Goal: Task Accomplishment & Management: Complete application form

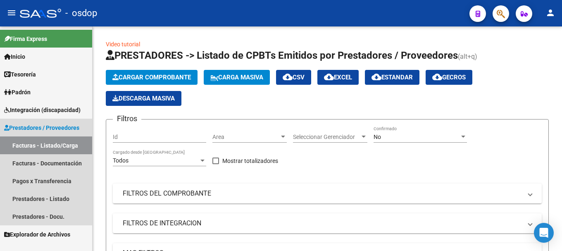
click at [45, 127] on span "Prestadores / Proveedores" at bounding box center [41, 127] width 75 height 9
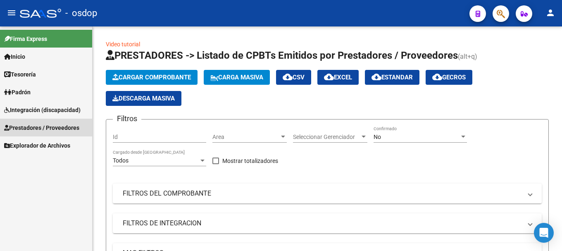
click at [38, 129] on span "Prestadores / Proveedores" at bounding box center [41, 127] width 75 height 9
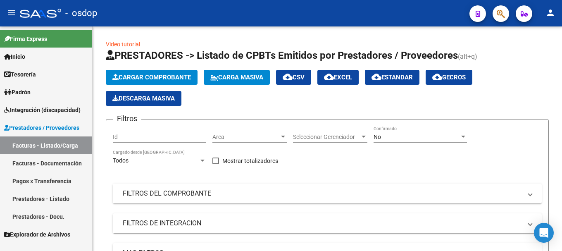
click at [38, 145] on link "Facturas - Listado/Carga" at bounding box center [46, 145] width 92 height 18
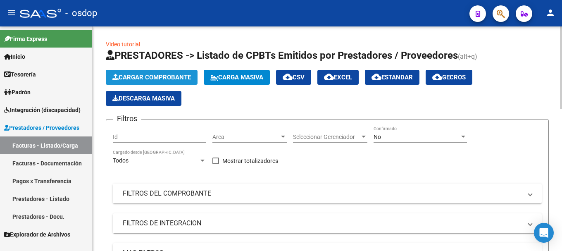
click at [158, 76] on span "Cargar Comprobante" at bounding box center [151, 77] width 79 height 7
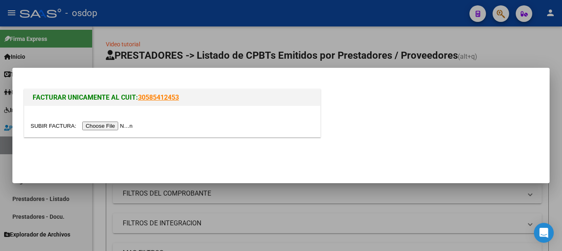
click at [115, 126] on input "file" at bounding box center [83, 126] width 105 height 9
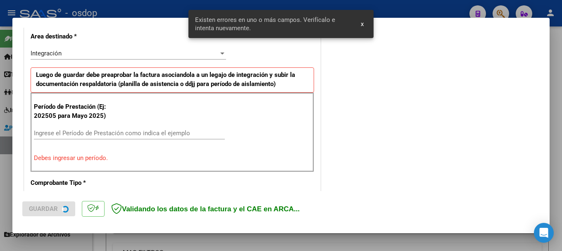
scroll to position [206, 0]
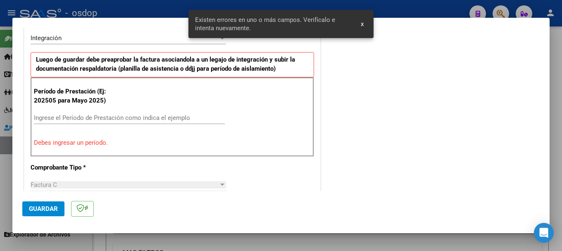
click at [77, 117] on input "Ingrese el Período de Prestación como indica el ejemplo" at bounding box center [129, 117] width 191 height 7
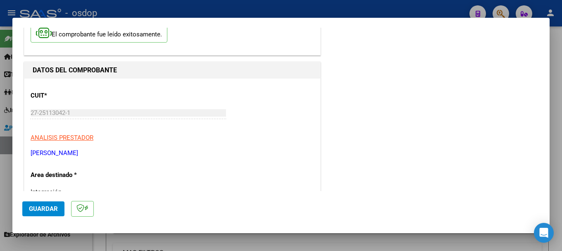
scroll to position [0, 0]
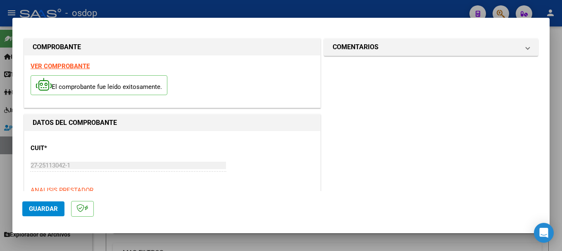
type input "202509"
click at [195, 124] on h1 "DATOS DEL COMPROBANTE" at bounding box center [172, 123] width 279 height 10
click at [68, 67] on strong "VER COMPROBANTE" at bounding box center [60, 65] width 59 height 7
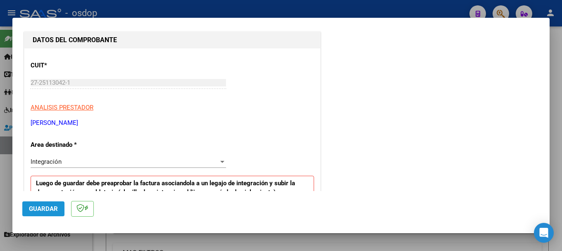
click at [39, 207] on span "Guardar" at bounding box center [43, 208] width 29 height 7
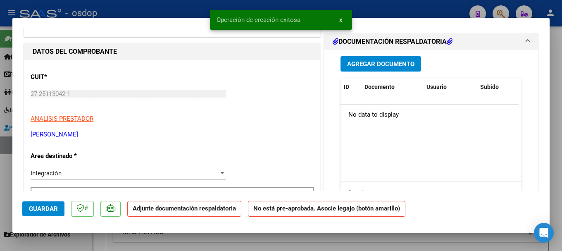
scroll to position [41, 0]
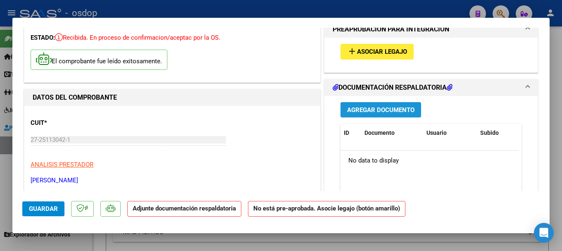
click at [354, 110] on span "Agregar Documento" at bounding box center [380, 109] width 67 height 7
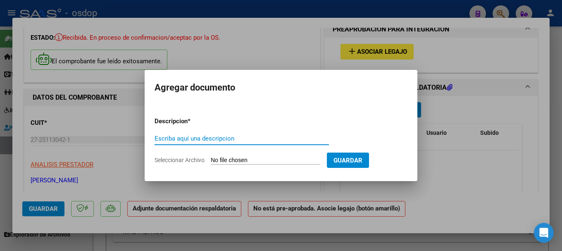
click at [261, 160] on input "Seleccionar Archivo" at bounding box center [266, 161] width 110 height 8
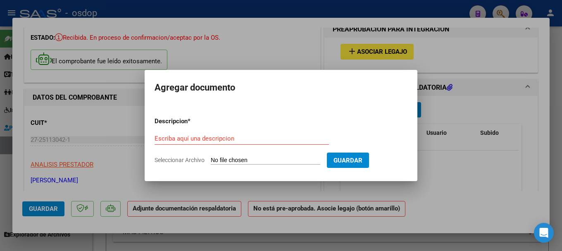
type input "C:\fakepath\ASIST CLARA.pdf"
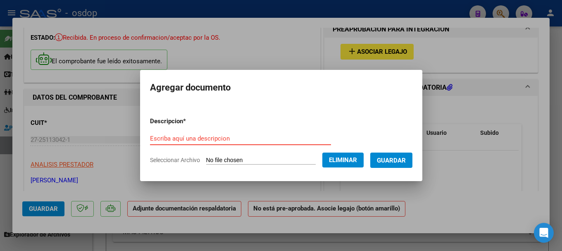
click at [165, 137] on input "Escriba aquí una descripcion" at bounding box center [240, 138] width 181 height 7
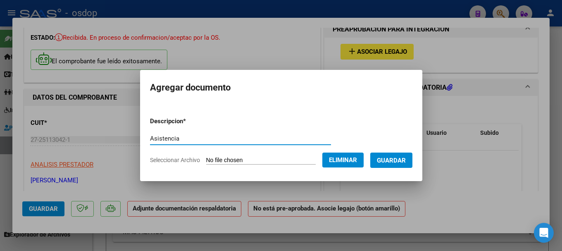
type input "Asistencia"
click at [354, 160] on span "Guardar" at bounding box center [391, 160] width 29 height 7
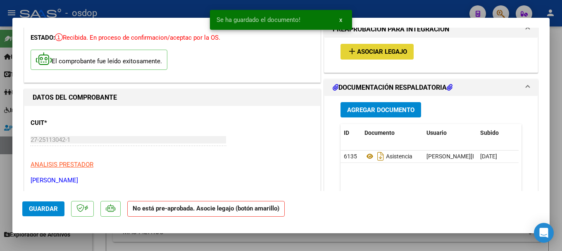
click at [354, 54] on span "Asociar Legajo" at bounding box center [382, 51] width 50 height 7
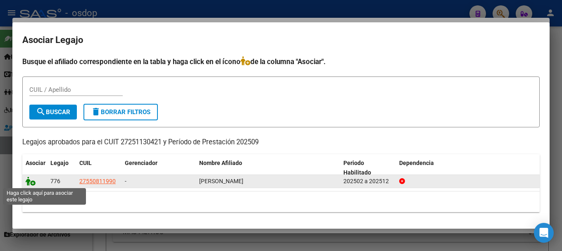
click at [29, 181] on icon at bounding box center [31, 181] width 10 height 9
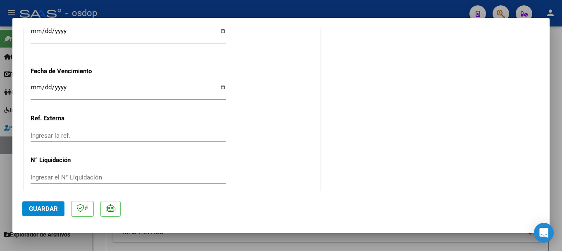
scroll to position [624, 0]
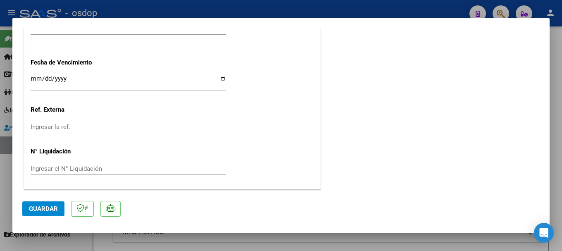
click at [60, 210] on button "Guardar" at bounding box center [43, 208] width 42 height 15
type input "$ 0,00"
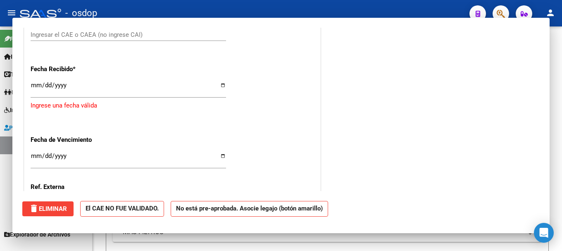
scroll to position [687, 0]
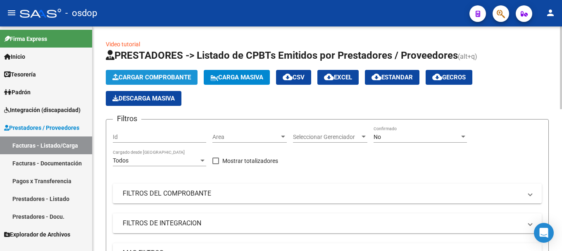
click at [168, 74] on span "Cargar Comprobante" at bounding box center [151, 77] width 79 height 7
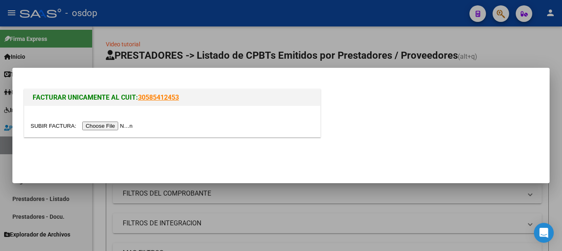
click at [111, 125] on input "file" at bounding box center [83, 126] width 105 height 9
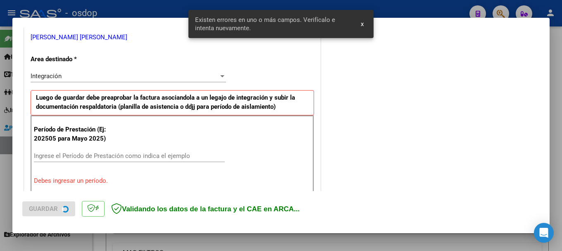
scroll to position [206, 0]
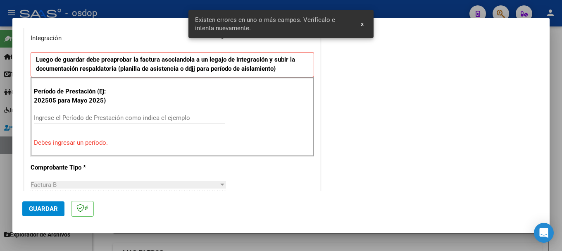
click at [74, 115] on input "Ingrese el Período de Prestación como indica el ejemplo" at bounding box center [129, 117] width 191 height 7
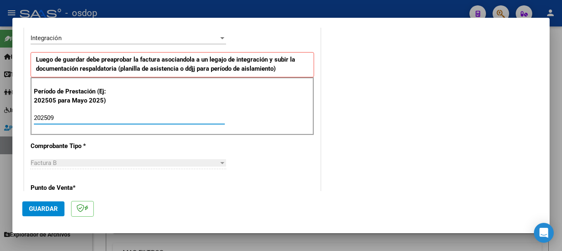
type input "202509"
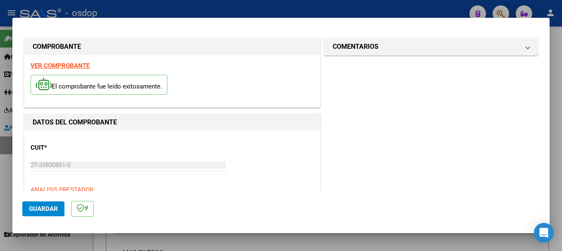
scroll to position [0, 0]
click at [72, 66] on strong "VER COMPROBANTE" at bounding box center [60, 65] width 59 height 7
click at [46, 209] on span "Guardar" at bounding box center [43, 208] width 29 height 7
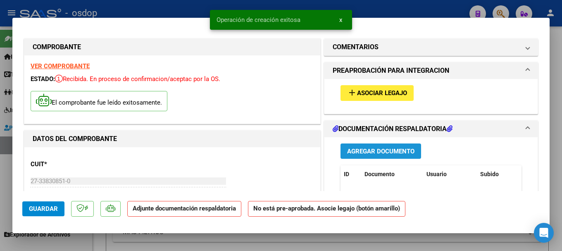
click at [354, 152] on span "Agregar Documento" at bounding box center [380, 151] width 67 height 7
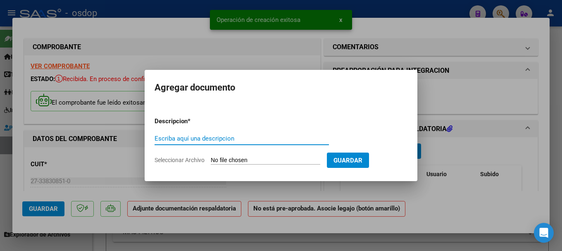
click at [267, 161] on input "Seleccionar Archivo" at bounding box center [266, 161] width 110 height 8
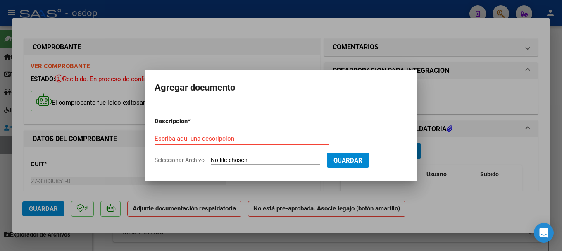
type input "C:\fakepath\CamScanner [DATE] 14.42.pdf"
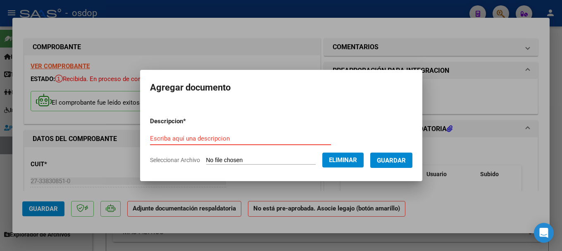
click at [188, 137] on input "Escriba aquí una descripcion" at bounding box center [240, 138] width 181 height 7
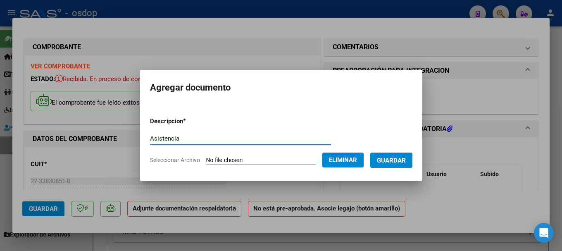
type input "Asistencia"
click at [354, 160] on span "Guardar" at bounding box center [391, 160] width 29 height 7
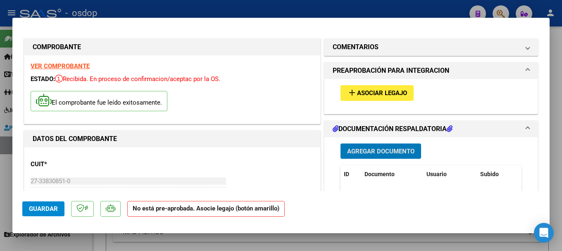
click at [354, 91] on span "Asociar Legajo" at bounding box center [382, 93] width 50 height 7
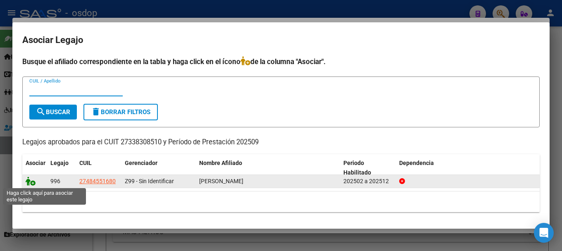
click at [30, 181] on icon at bounding box center [31, 181] width 10 height 9
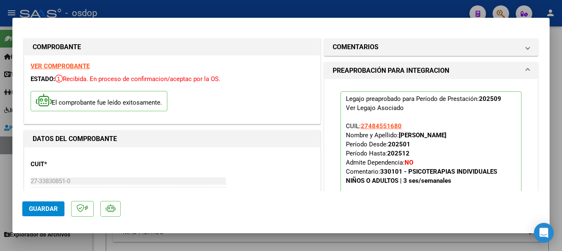
click at [48, 207] on span "Guardar" at bounding box center [43, 208] width 29 height 7
click at [39, 207] on span "Guardar" at bounding box center [43, 208] width 29 height 7
type input "$ 0,00"
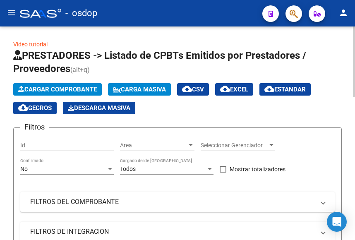
click at [71, 88] on span "Cargar Comprobante" at bounding box center [57, 89] width 79 height 7
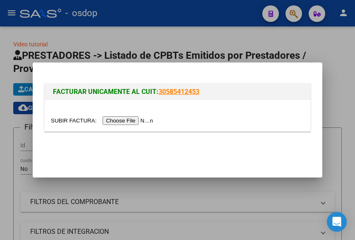
click at [116, 121] on input "file" at bounding box center [103, 120] width 105 height 9
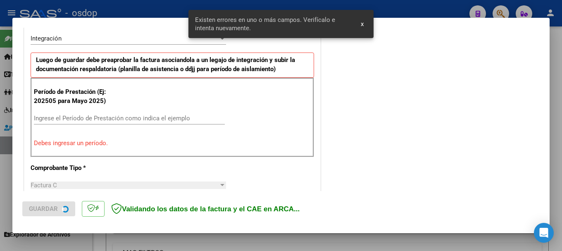
scroll to position [206, 0]
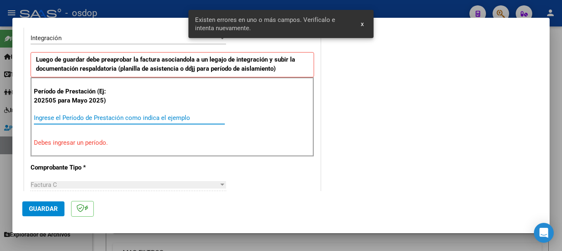
click at [61, 114] on input "Ingrese el Período de Prestación como indica el ejemplo" at bounding box center [129, 117] width 191 height 7
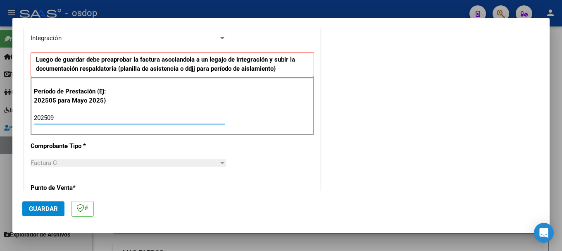
type input "202509"
click at [256, 116] on div "Período de Prestación (Ej: 202505 para Mayo 2025) 202509 Ingrese el Período de …" at bounding box center [173, 106] width 284 height 58
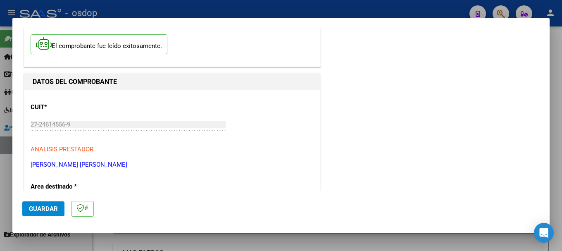
scroll to position [0, 0]
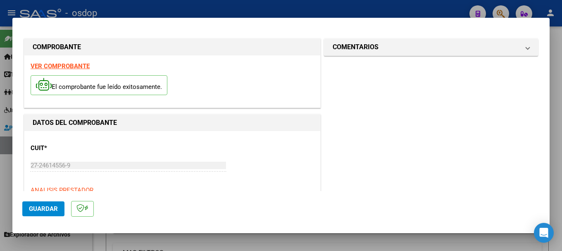
click at [62, 64] on strong "VER COMPROBANTE" at bounding box center [60, 65] width 59 height 7
click at [39, 208] on span "Guardar" at bounding box center [43, 208] width 29 height 7
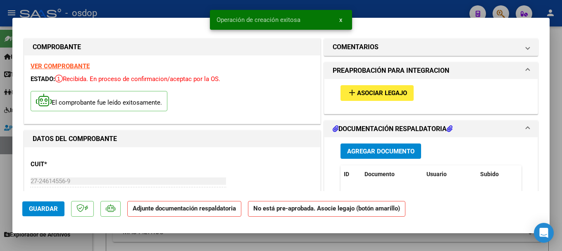
click at [354, 148] on span "Agregar Documento" at bounding box center [380, 151] width 67 height 7
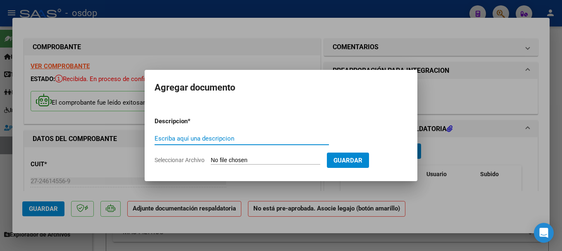
click at [246, 158] on input "Seleccionar Archivo" at bounding box center [266, 161] width 110 height 8
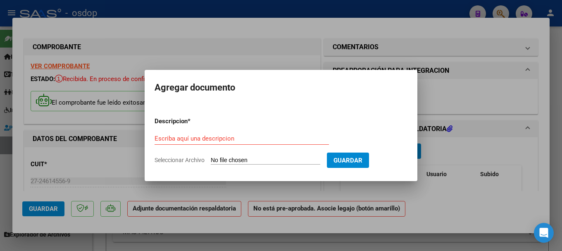
type input "C:\fakepath\asistencia septiembre Padula20251003_10000841.pdf"
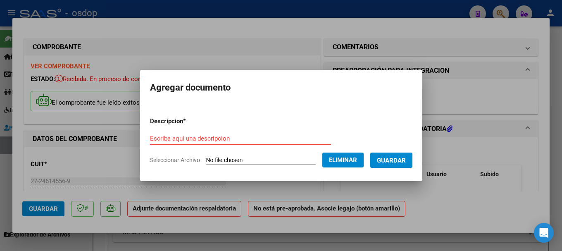
click at [175, 134] on div "Escriba aquí una descripcion" at bounding box center [240, 138] width 181 height 12
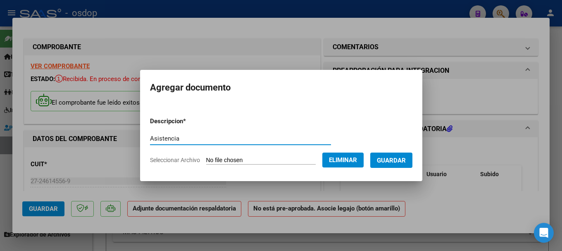
type input "Asistencia"
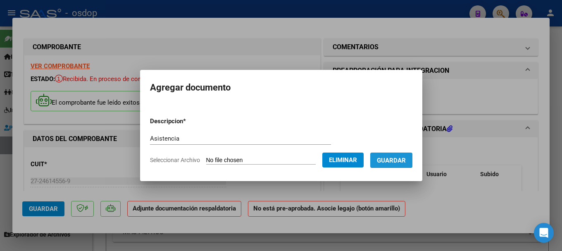
click at [354, 157] on span "Guardar" at bounding box center [391, 160] width 29 height 7
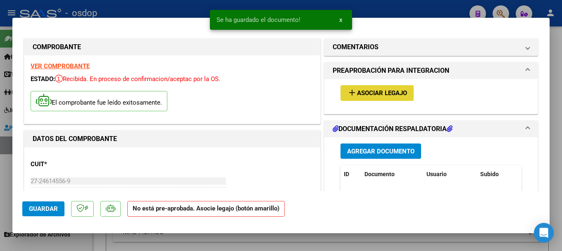
click at [354, 93] on span "Asociar Legajo" at bounding box center [382, 93] width 50 height 7
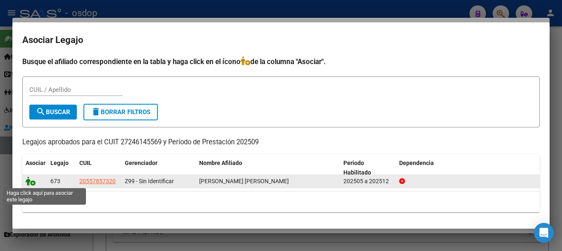
click at [28, 179] on icon at bounding box center [31, 181] width 10 height 9
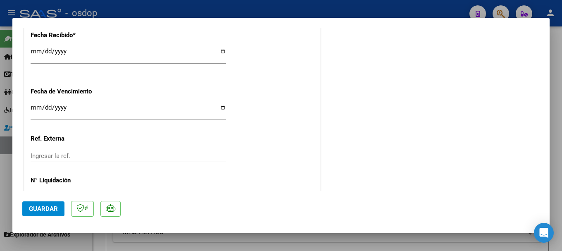
scroll to position [624, 0]
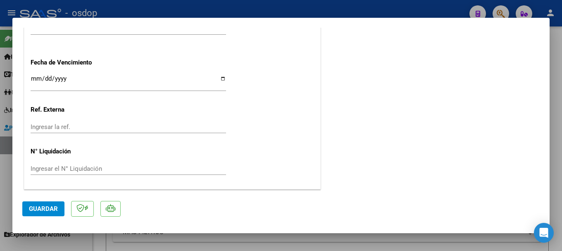
click at [56, 209] on span "Guardar" at bounding box center [43, 208] width 29 height 7
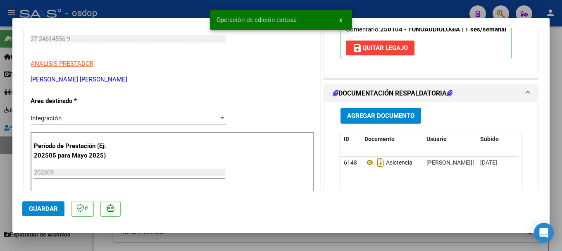
scroll to position [128, 0]
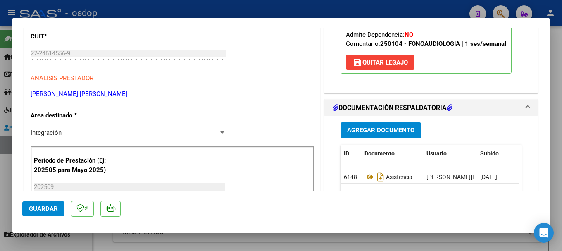
type input "$ 0,00"
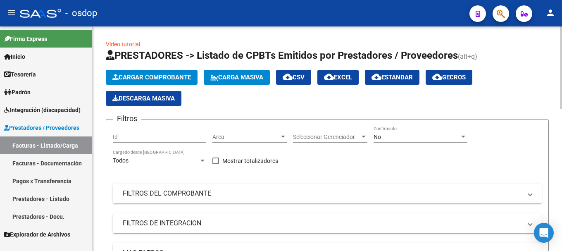
click at [157, 74] on span "Cargar Comprobante" at bounding box center [151, 77] width 79 height 7
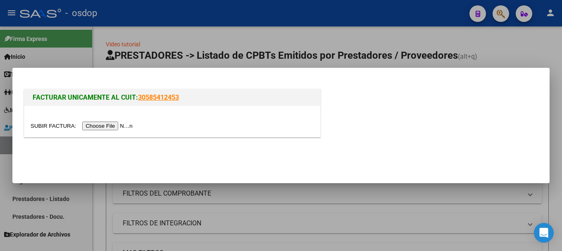
click at [122, 127] on input "file" at bounding box center [83, 126] width 105 height 9
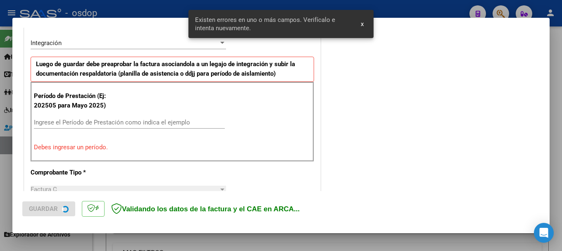
scroll to position [191, 0]
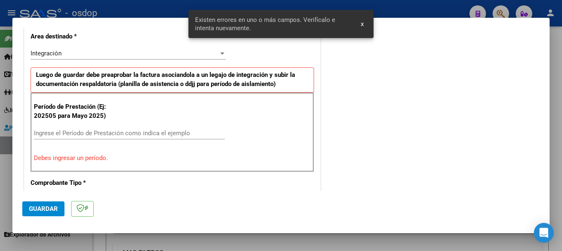
click at [56, 130] on input "Ingrese el Período de Prestación como indica el ejemplo" at bounding box center [129, 132] width 191 height 7
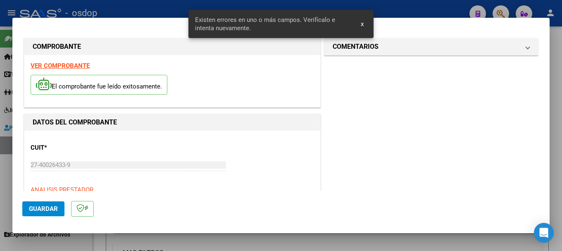
scroll to position [0, 0]
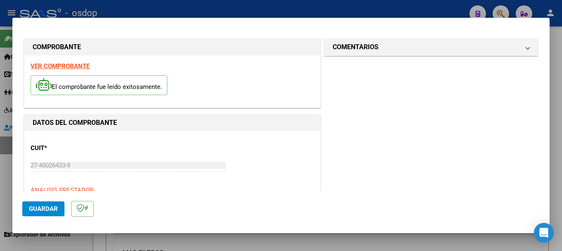
type input "202509"
click at [72, 65] on strong "VER COMPROBANTE" at bounding box center [60, 65] width 59 height 7
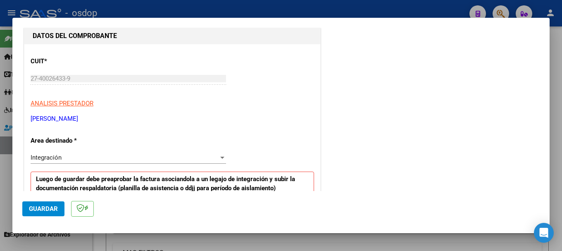
scroll to position [165, 0]
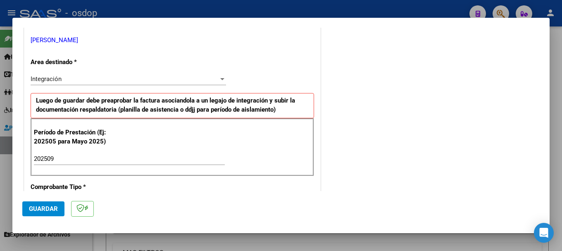
click at [50, 207] on span "Guardar" at bounding box center [43, 208] width 29 height 7
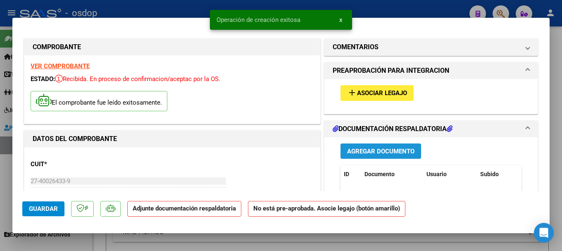
click at [354, 152] on span "Agregar Documento" at bounding box center [380, 151] width 67 height 7
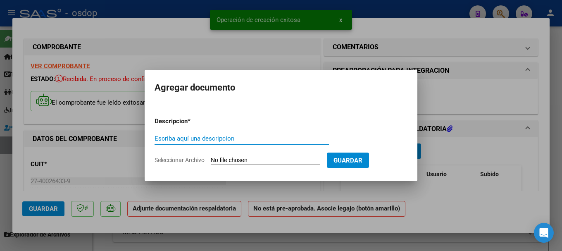
click at [248, 161] on input "Seleccionar Archivo" at bounding box center [266, 161] width 110 height 8
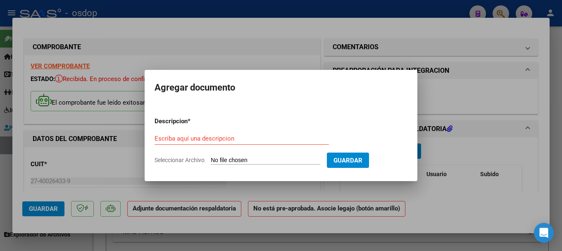
type input "C:\fakepath\[GEOGRAPHIC_DATA] septiembre .pdf"
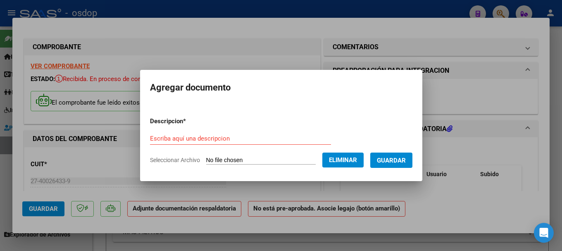
click at [179, 136] on input "Escriba aquí una descripcion" at bounding box center [240, 138] width 181 height 7
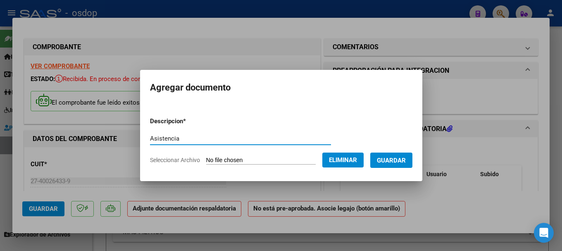
type input "Asistencia"
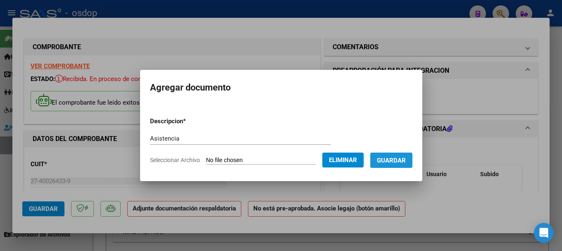
click at [354, 158] on span "Guardar" at bounding box center [391, 160] width 29 height 7
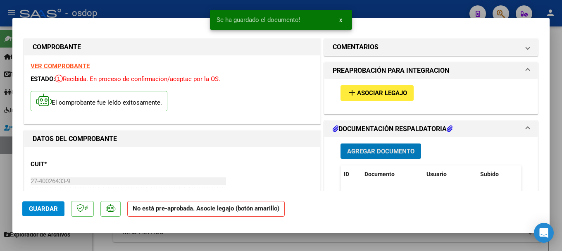
click at [354, 92] on span "Asociar Legajo" at bounding box center [382, 93] width 50 height 7
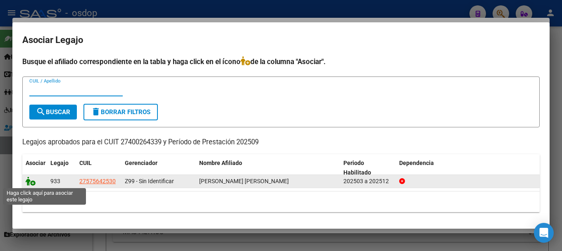
click at [29, 181] on icon at bounding box center [31, 181] width 10 height 9
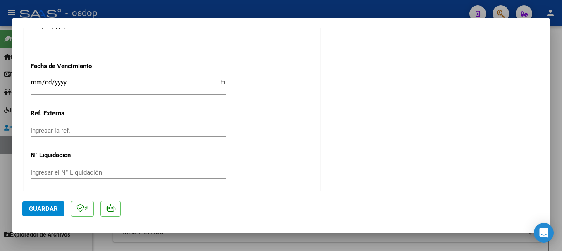
scroll to position [624, 0]
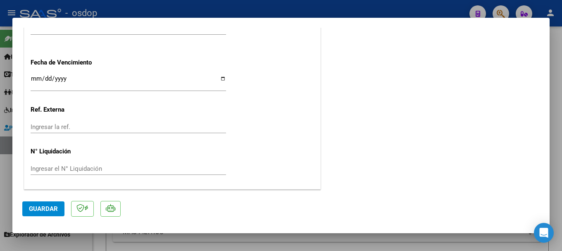
click at [48, 208] on span "Guardar" at bounding box center [43, 208] width 29 height 7
type input "$ 0,00"
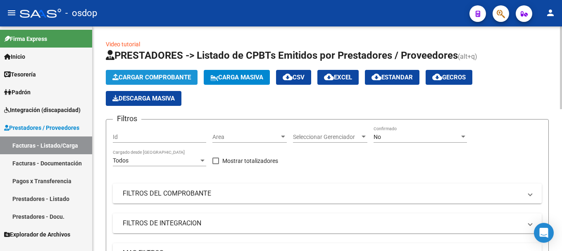
click at [155, 73] on button "Cargar Comprobante" at bounding box center [152, 77] width 92 height 15
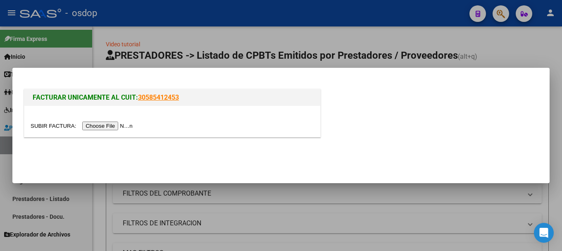
click at [123, 124] on input "file" at bounding box center [83, 126] width 105 height 9
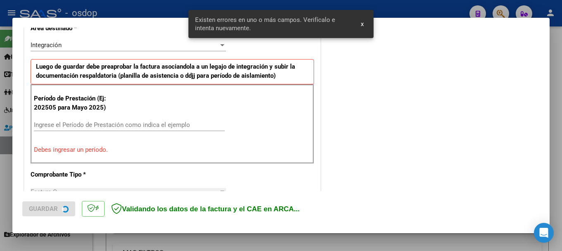
scroll to position [206, 0]
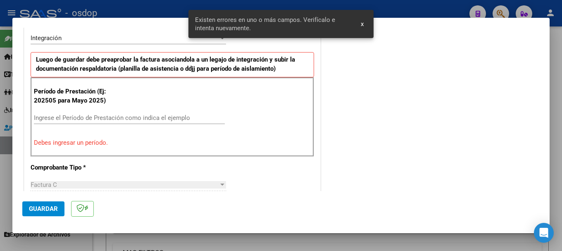
click at [72, 116] on input "Ingrese el Período de Prestación como indica el ejemplo" at bounding box center [129, 117] width 191 height 7
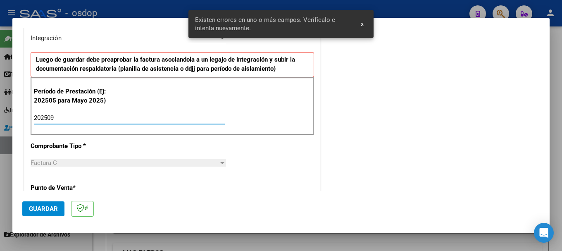
type input "202509"
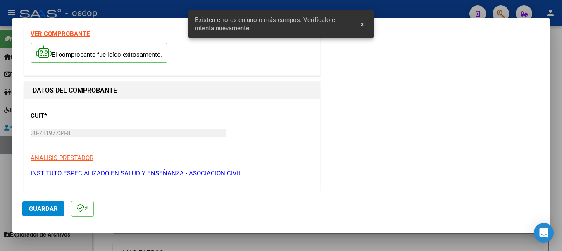
scroll to position [0, 0]
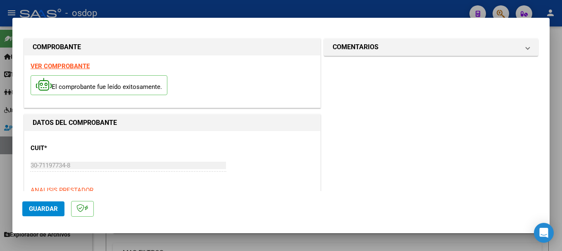
click at [72, 64] on strong "VER COMPROBANTE" at bounding box center [60, 65] width 59 height 7
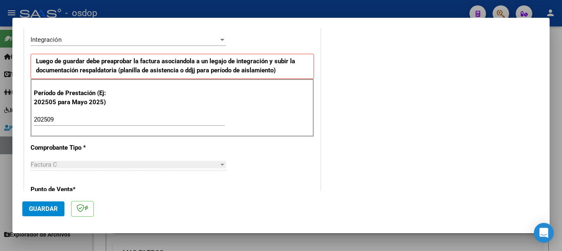
scroll to position [248, 0]
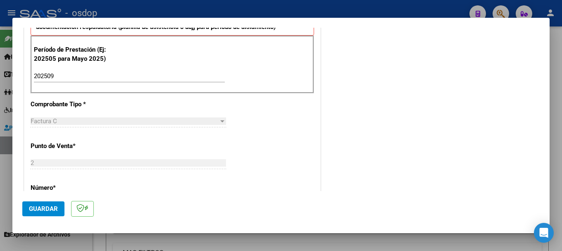
click at [53, 210] on span "Guardar" at bounding box center [43, 208] width 29 height 7
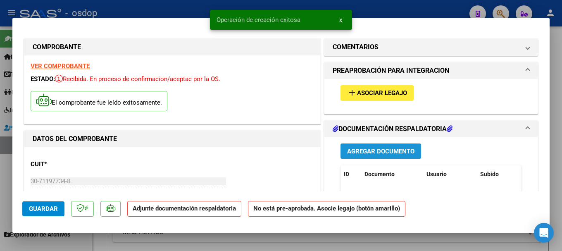
click at [354, 151] on span "Agregar Documento" at bounding box center [380, 151] width 67 height 7
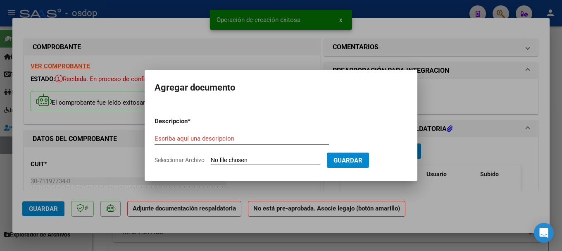
click at [236, 161] on input "Seleccionar Archivo" at bounding box center [266, 161] width 110 height 8
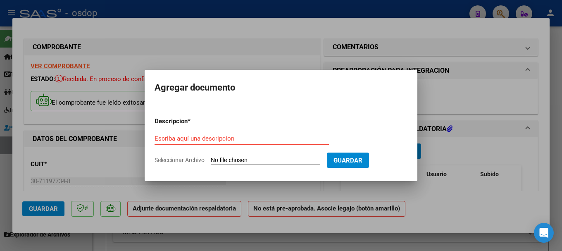
type input "C:\fakepath\planillas integracion escolar.pdf"
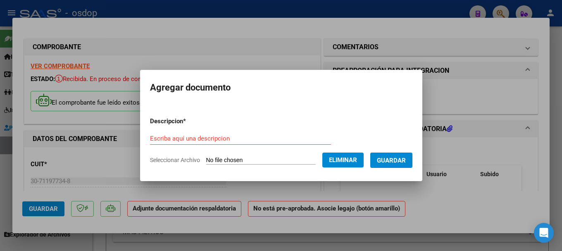
drag, startPoint x: 163, startPoint y: 138, endPoint x: 163, endPoint y: 155, distance: 16.5
click at [163, 139] on input "Escriba aquí una descripcion" at bounding box center [240, 138] width 181 height 7
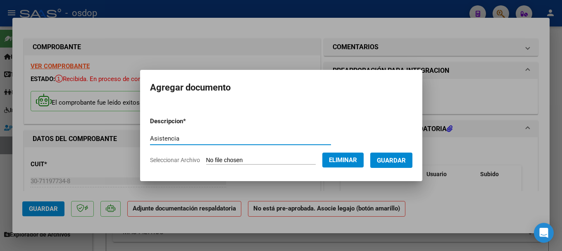
type input "Asistencia"
click at [354, 162] on span "Guardar" at bounding box center [391, 160] width 29 height 7
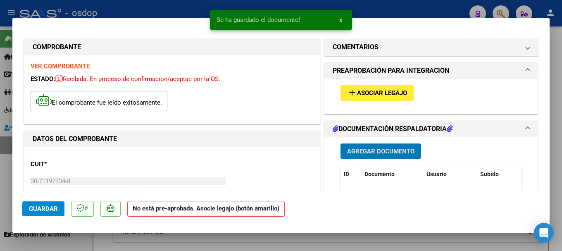
click at [354, 93] on span "Asociar Legajo" at bounding box center [382, 93] width 50 height 7
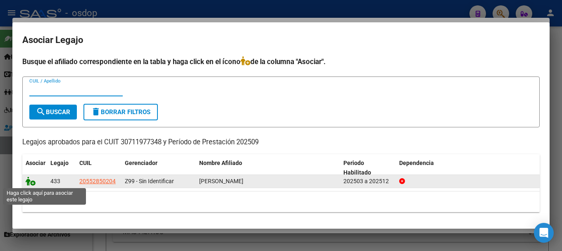
click at [28, 181] on icon at bounding box center [31, 181] width 10 height 9
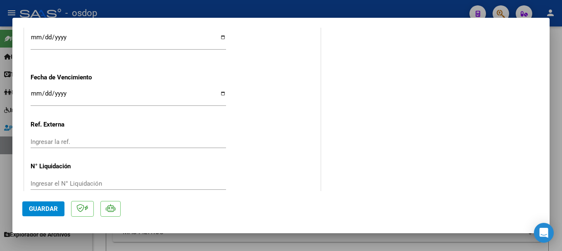
scroll to position [624, 0]
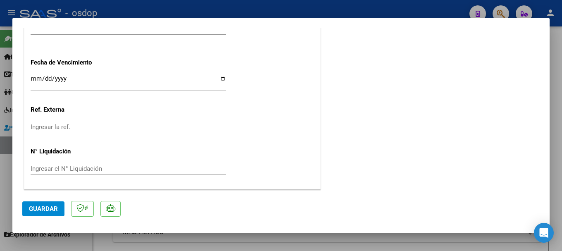
click at [55, 208] on span "Guardar" at bounding box center [43, 208] width 29 height 7
type input "$ 0,00"
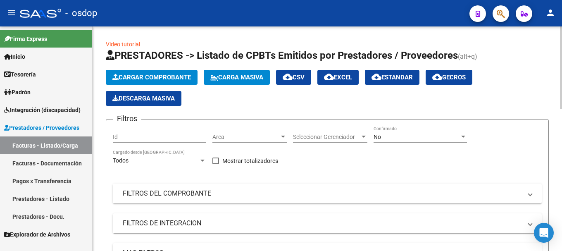
click at [163, 74] on span "Cargar Comprobante" at bounding box center [151, 77] width 79 height 7
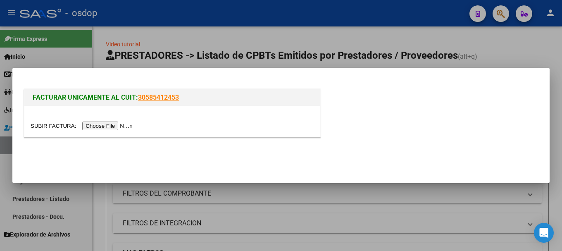
click at [113, 128] on input "file" at bounding box center [83, 126] width 105 height 9
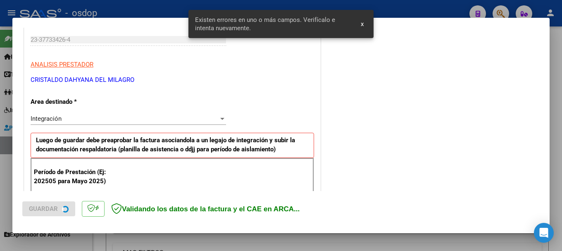
scroll to position [206, 0]
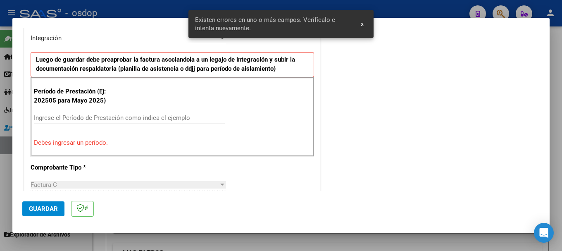
click at [66, 117] on input "Ingrese el Período de Prestación como indica el ejemplo" at bounding box center [129, 117] width 191 height 7
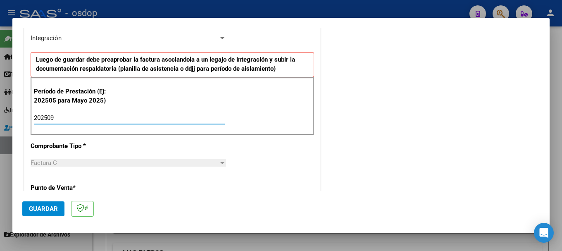
type input "202509"
click at [251, 106] on div "Período de Prestación (Ej: 202505 para Mayo 2025) 202509 Ingrese el Período de …" at bounding box center [173, 106] width 284 height 58
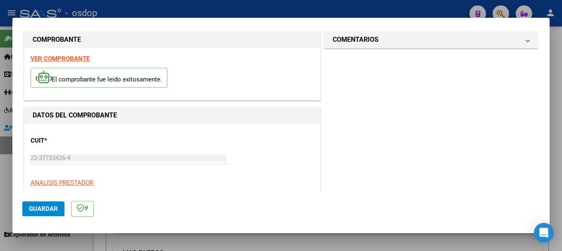
scroll to position [0, 0]
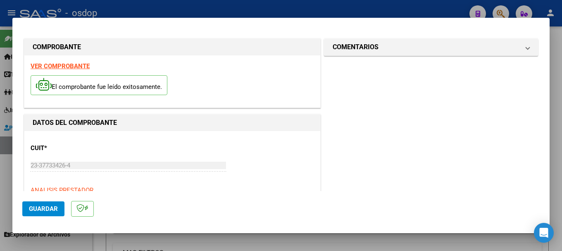
click at [50, 64] on strong "VER COMPROBANTE" at bounding box center [60, 65] width 59 height 7
click at [45, 206] on span "Guardar" at bounding box center [43, 208] width 29 height 7
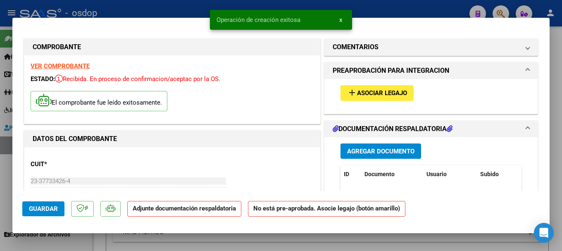
click at [354, 150] on span "Agregar Documento" at bounding box center [380, 151] width 67 height 7
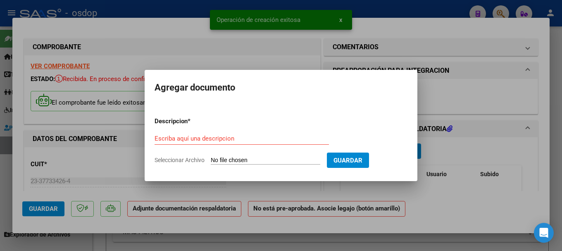
click at [238, 161] on input "Seleccionar Archivo" at bounding box center [266, 161] width 110 height 8
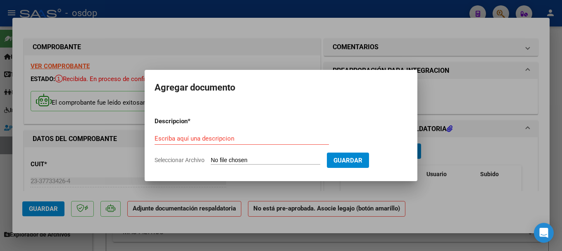
type input "C:\fakepath\AS-PSP-[PERSON_NAME]-[DATE].pdf"
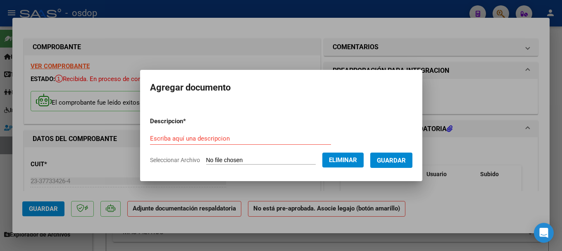
click at [184, 137] on input "Escriba aquí una descripcion" at bounding box center [240, 138] width 181 height 7
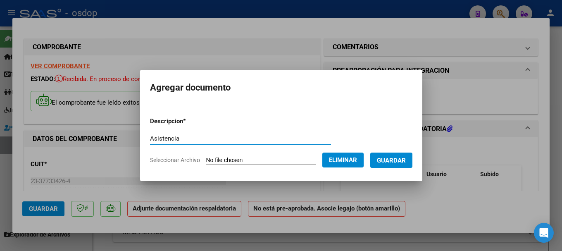
type input "Asistencia"
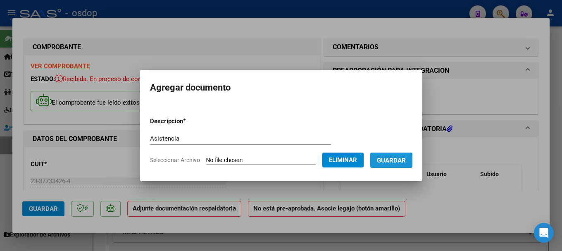
drag, startPoint x: 399, startPoint y: 162, endPoint x: 399, endPoint y: 169, distance: 7.0
click at [354, 162] on span "Guardar" at bounding box center [391, 160] width 29 height 7
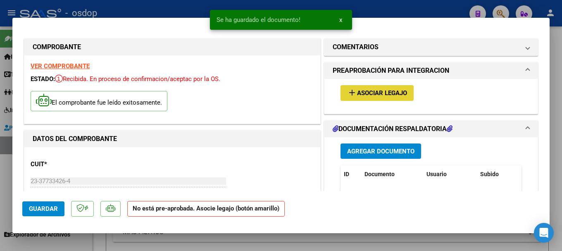
click at [354, 93] on span "Asociar Legajo" at bounding box center [382, 93] width 50 height 7
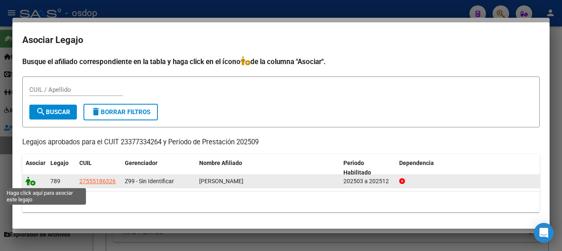
click at [26, 179] on icon at bounding box center [31, 181] width 10 height 9
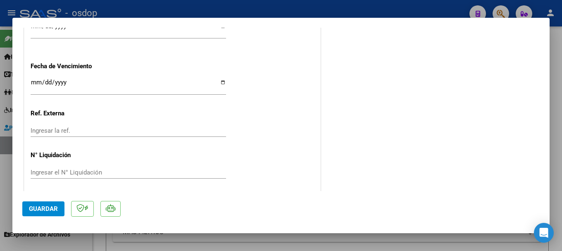
scroll to position [624, 0]
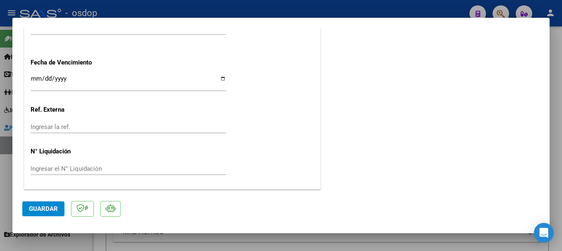
click at [48, 207] on span "Guardar" at bounding box center [43, 208] width 29 height 7
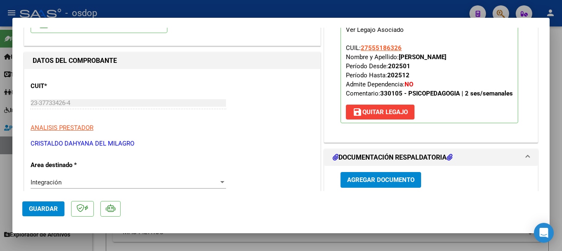
scroll to position [0, 0]
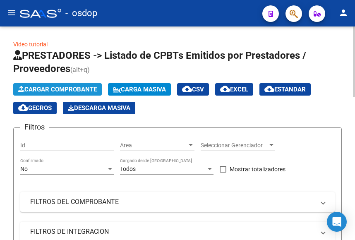
click at [49, 86] on span "Cargar Comprobante" at bounding box center [57, 89] width 79 height 7
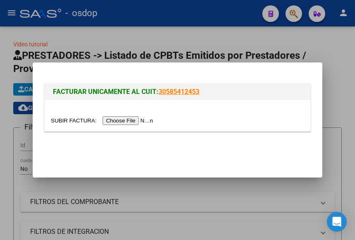
click at [141, 119] on input "file" at bounding box center [103, 120] width 105 height 9
click at [119, 119] on input "file" at bounding box center [103, 120] width 105 height 9
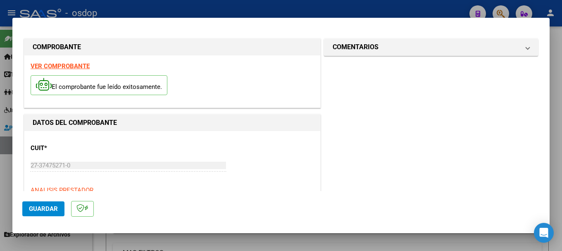
click at [76, 63] on strong "VER COMPROBANTE" at bounding box center [60, 65] width 59 height 7
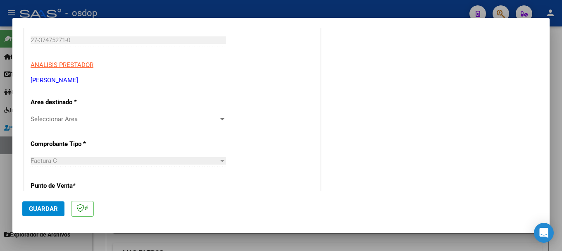
scroll to position [165, 0]
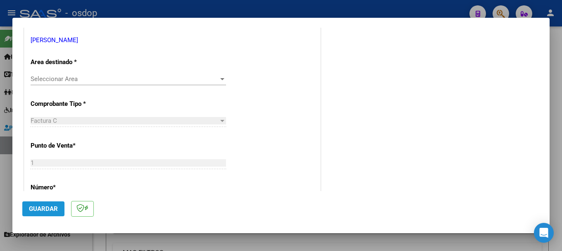
click at [47, 210] on span "Guardar" at bounding box center [43, 208] width 29 height 7
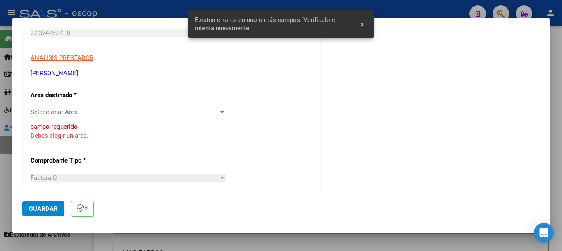
scroll to position [131, 0]
click at [219, 112] on div at bounding box center [222, 113] width 7 height 7
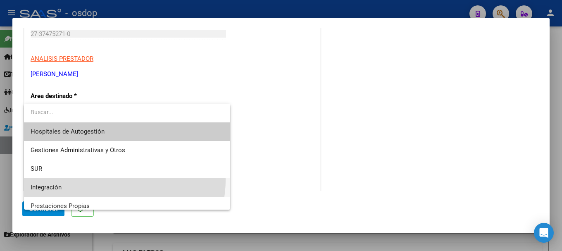
click at [113, 180] on span "Integración" at bounding box center [127, 187] width 193 height 19
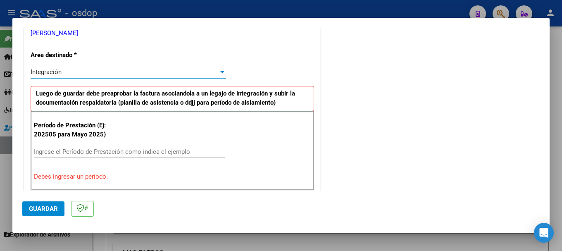
scroll to position [214, 0]
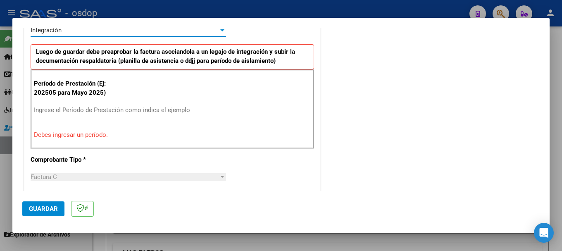
click at [74, 108] on input "Ingrese el Período de Prestación como indica el ejemplo" at bounding box center [129, 109] width 191 height 7
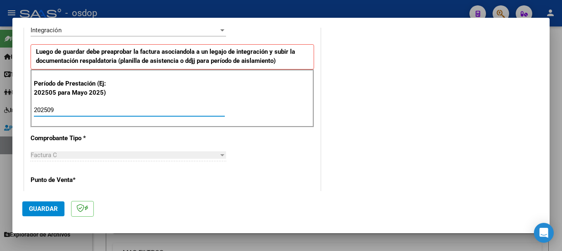
type input "202509"
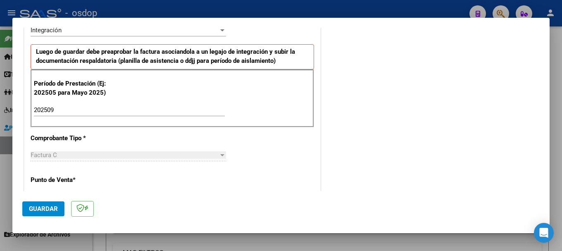
click at [227, 123] on div "Período de Prestación (Ej: 202505 para Mayo 2025) 202509 Ingrese el Período de …" at bounding box center [173, 98] width 284 height 58
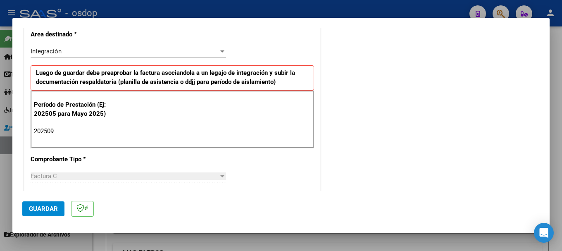
scroll to position [83, 0]
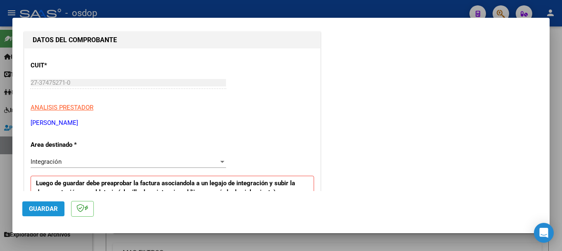
click at [46, 210] on span "Guardar" at bounding box center [43, 208] width 29 height 7
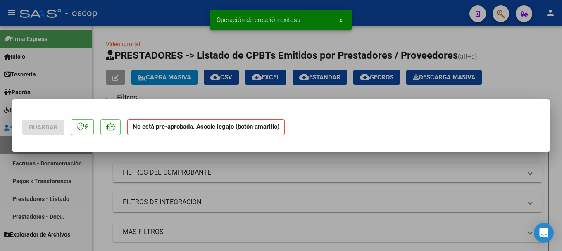
scroll to position [0, 0]
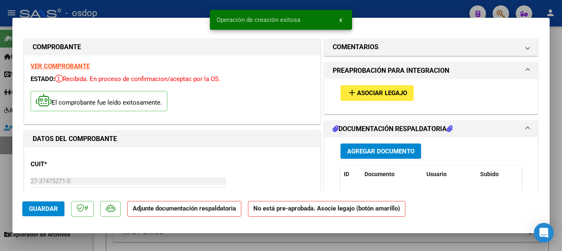
click at [354, 150] on span "Agregar Documento" at bounding box center [380, 151] width 67 height 7
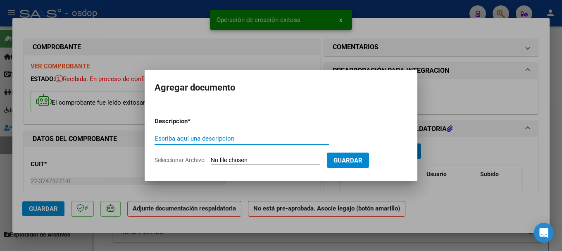
click at [265, 160] on input "Seleccionar Archivo" at bounding box center [266, 161] width 110 height 8
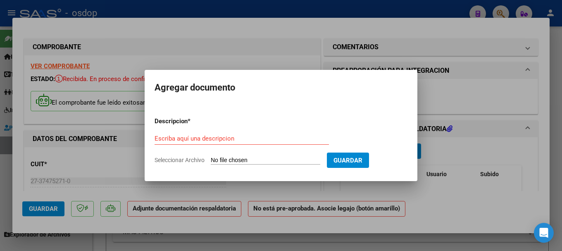
type input "C:\fakepath\AS-PSL-[PERSON_NAME]-[DATE].pdf"
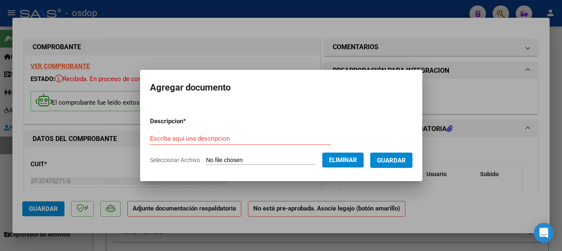
click at [190, 137] on input "Escriba aquí una descripcion" at bounding box center [240, 138] width 181 height 7
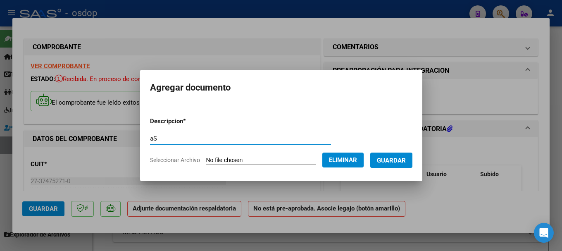
type input "a"
type input "Asistencia"
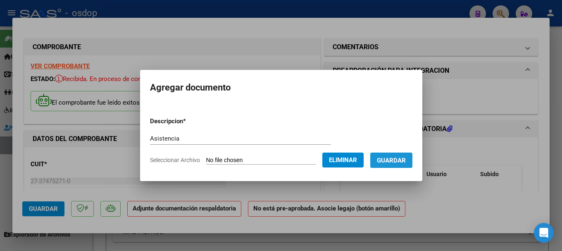
click at [354, 159] on span "Guardar" at bounding box center [391, 160] width 29 height 7
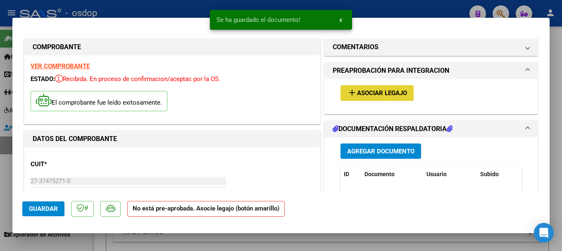
click at [354, 90] on span "Asociar Legajo" at bounding box center [382, 93] width 50 height 7
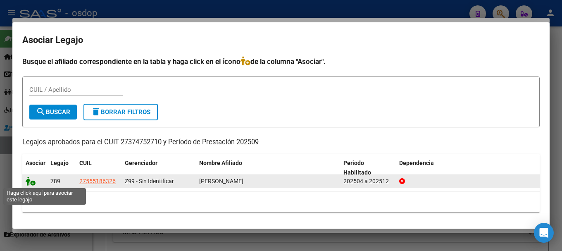
click at [28, 182] on icon at bounding box center [31, 181] width 10 height 9
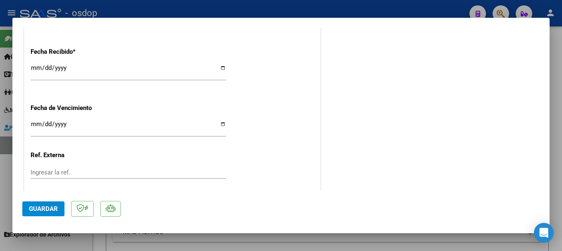
scroll to position [579, 0]
click at [52, 206] on span "Guardar" at bounding box center [43, 208] width 29 height 7
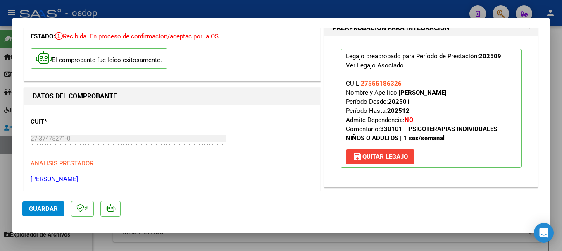
scroll to position [0, 0]
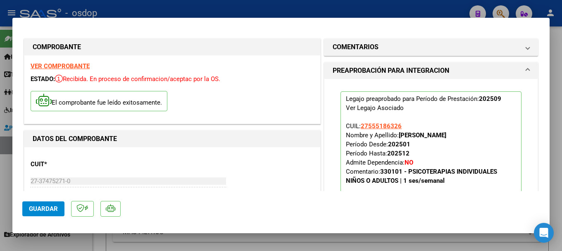
type input "$ 0,00"
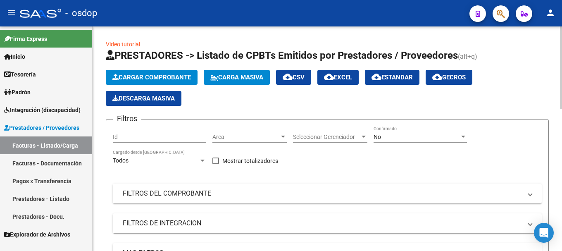
click at [143, 80] on span "Cargar Comprobante" at bounding box center [151, 77] width 79 height 7
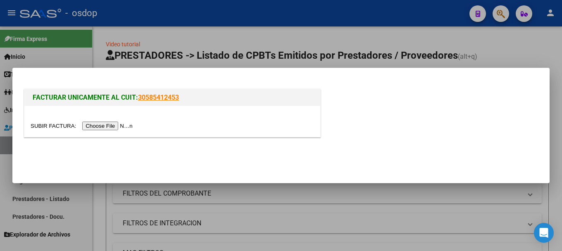
click at [118, 125] on input "file" at bounding box center [83, 126] width 105 height 9
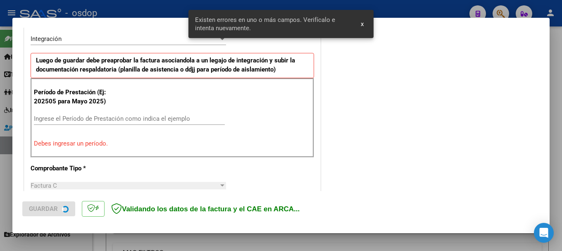
scroll to position [206, 0]
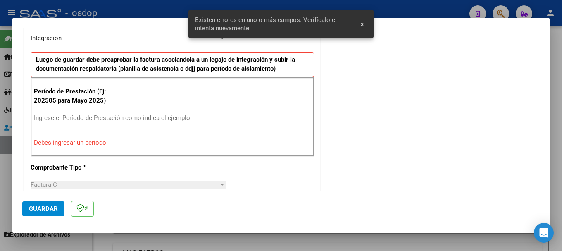
click at [62, 118] on input "Ingrese el Período de Prestación como indica el ejemplo" at bounding box center [129, 117] width 191 height 7
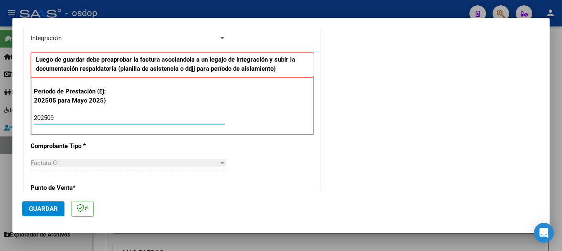
type input "202509"
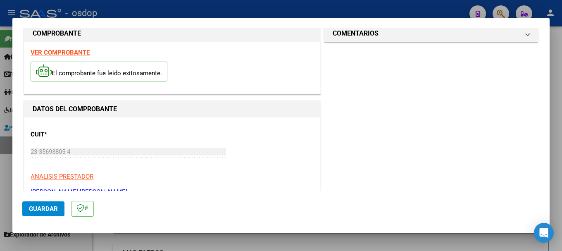
scroll to position [0, 0]
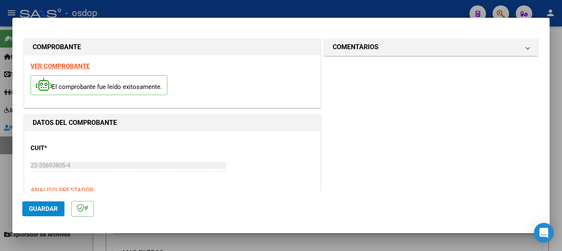
click at [79, 64] on strong "VER COMPROBANTE" at bounding box center [60, 65] width 59 height 7
click at [46, 207] on span "Guardar" at bounding box center [43, 208] width 29 height 7
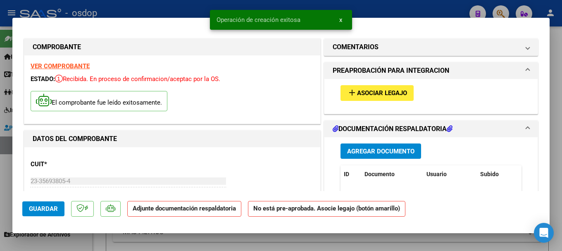
click at [354, 150] on span "Agregar Documento" at bounding box center [380, 151] width 67 height 7
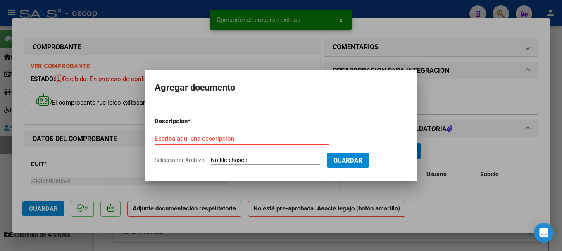
click at [294, 157] on input "Seleccionar Archivo" at bounding box center [266, 161] width 110 height 8
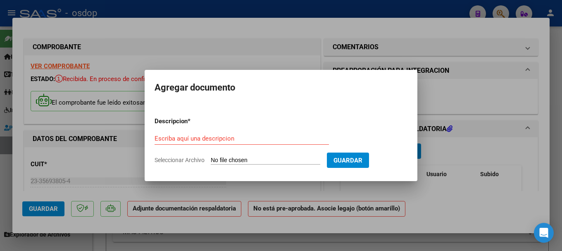
type input "C:\fakepath\AS-FONO-[PERSON_NAME]-[DATE].pdf"
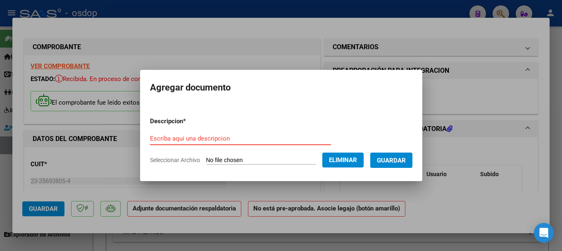
click at [166, 138] on input "Escriba aquí una descripcion" at bounding box center [240, 138] width 181 height 7
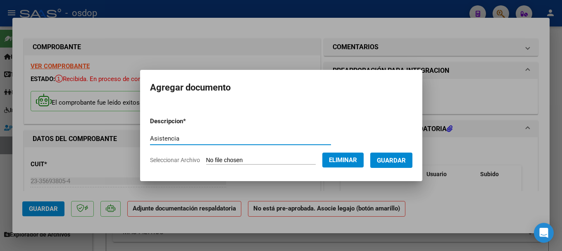
type input "Asistencia"
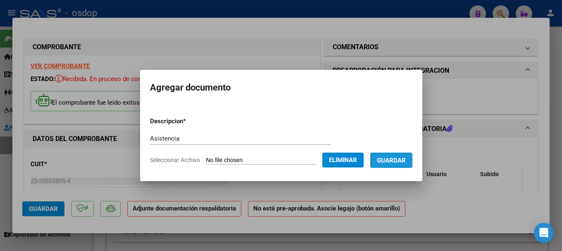
click at [354, 159] on span "Guardar" at bounding box center [391, 160] width 29 height 7
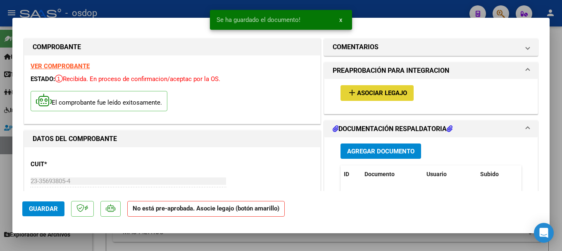
click at [354, 90] on span "Asociar Legajo" at bounding box center [382, 93] width 50 height 7
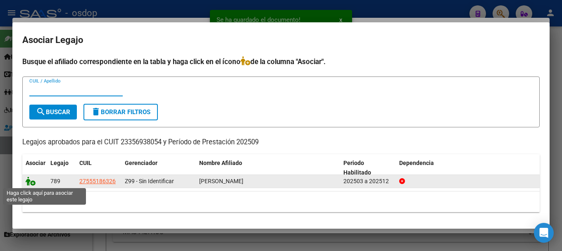
click at [28, 180] on icon at bounding box center [31, 181] width 10 height 9
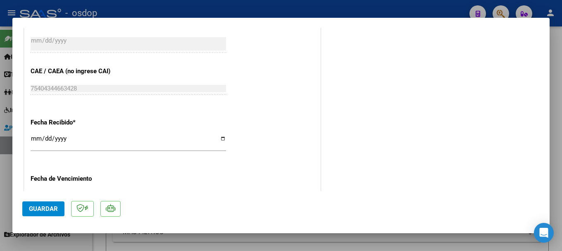
scroll to position [620, 0]
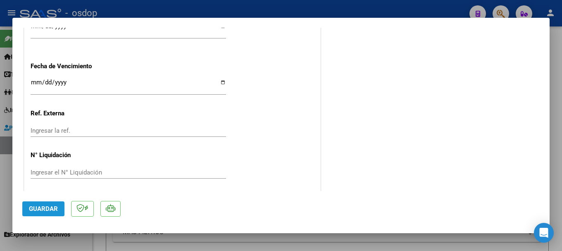
click at [47, 208] on span "Guardar" at bounding box center [43, 208] width 29 height 7
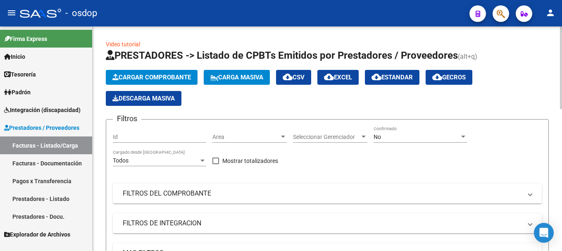
click at [166, 75] on span "Cargar Comprobante" at bounding box center [151, 77] width 79 height 7
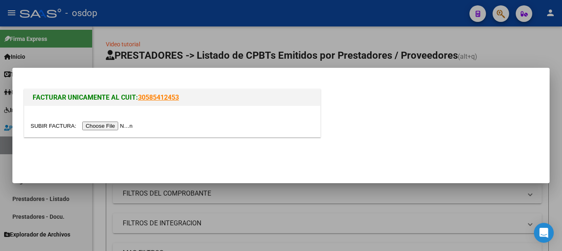
click at [103, 125] on input "file" at bounding box center [83, 126] width 105 height 9
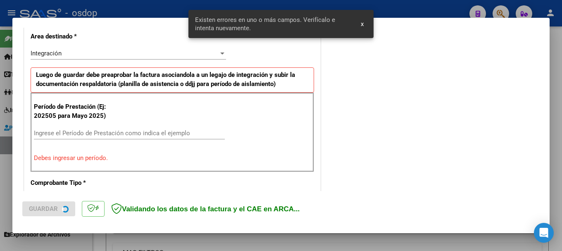
scroll to position [206, 0]
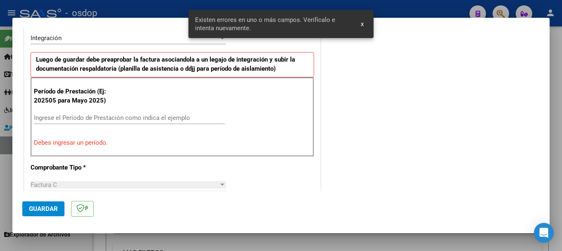
click at [72, 116] on input "Ingrese el Período de Prestación como indica el ejemplo" at bounding box center [129, 117] width 191 height 7
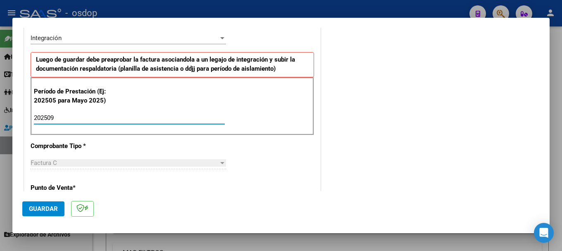
type input "202509"
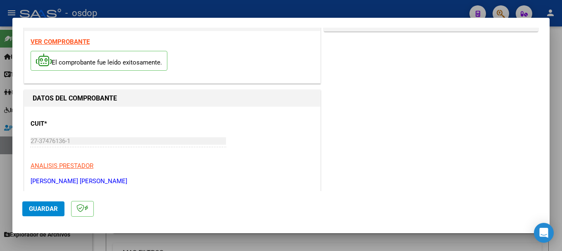
scroll to position [0, 0]
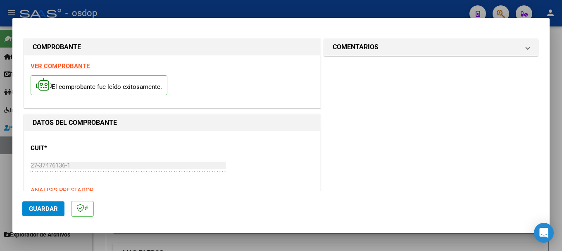
click at [67, 66] on strong "VER COMPROBANTE" at bounding box center [60, 65] width 59 height 7
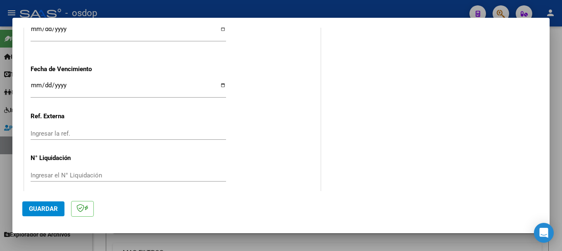
scroll to position [611, 0]
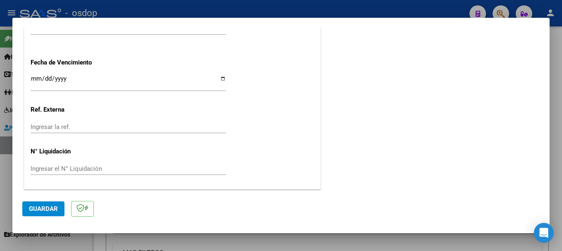
click at [52, 205] on span "Guardar" at bounding box center [43, 208] width 29 height 7
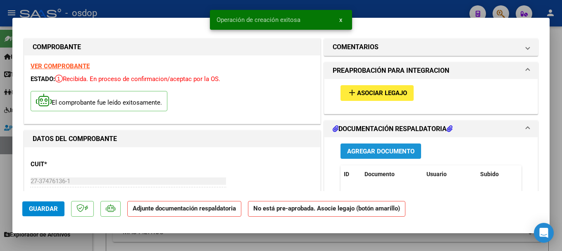
click at [354, 153] on span "Agregar Documento" at bounding box center [380, 151] width 67 height 7
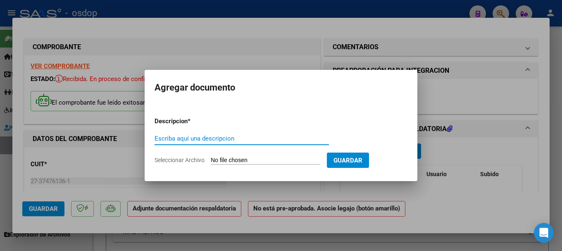
click at [251, 158] on input "Seleccionar Archivo" at bounding box center [266, 161] width 110 height 8
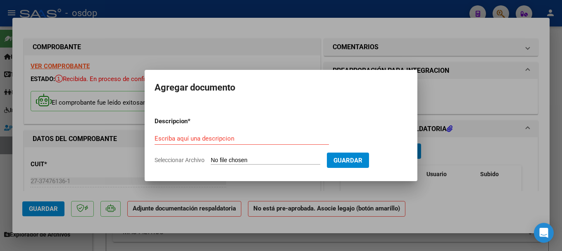
type input "C:\fakepath\AS-DAI-[PERSON_NAME]-[DATE].pdf"
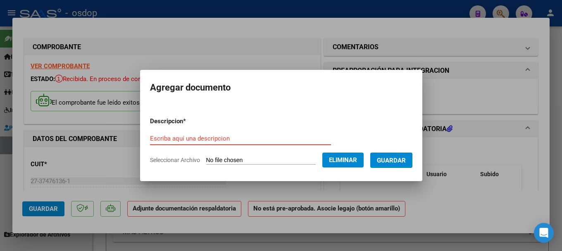
click at [172, 136] on input "Escriba aquí una descripcion" at bounding box center [240, 138] width 181 height 7
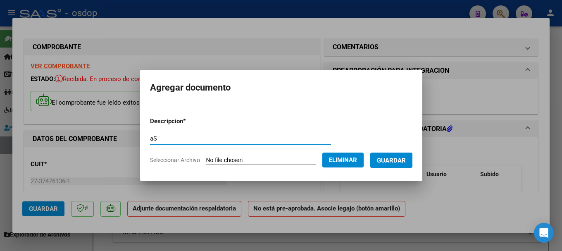
type input "a"
type input "Asistencia"
click at [354, 159] on span "Guardar" at bounding box center [391, 160] width 29 height 7
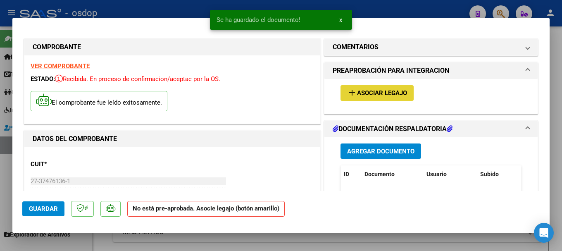
click at [354, 92] on span "Asociar Legajo" at bounding box center [382, 93] width 50 height 7
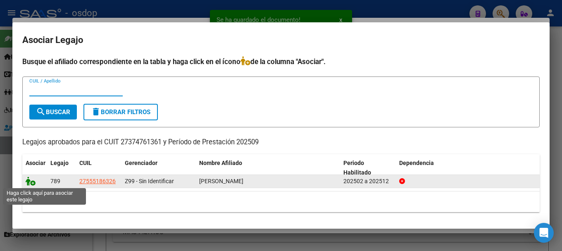
click at [28, 179] on icon at bounding box center [31, 181] width 10 height 9
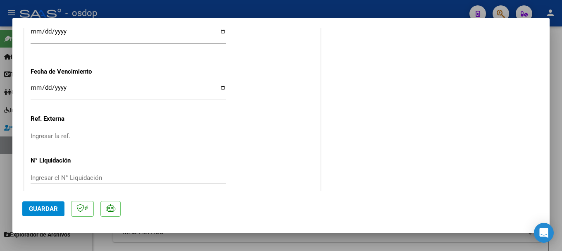
scroll to position [624, 0]
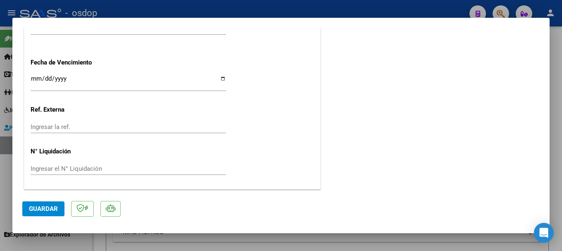
click at [45, 206] on span "Guardar" at bounding box center [43, 208] width 29 height 7
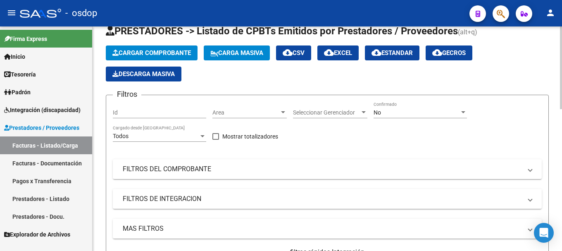
scroll to position [0, 0]
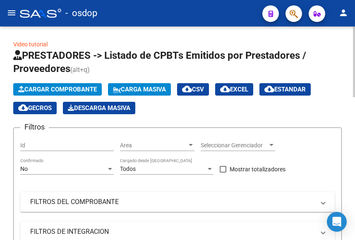
click at [65, 88] on span "Cargar Comprobante" at bounding box center [57, 89] width 79 height 7
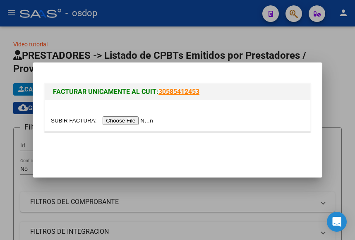
click at [118, 121] on input "file" at bounding box center [103, 120] width 105 height 9
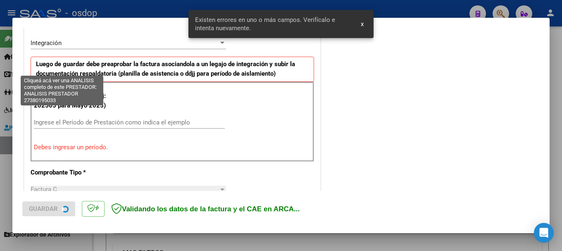
scroll to position [191, 0]
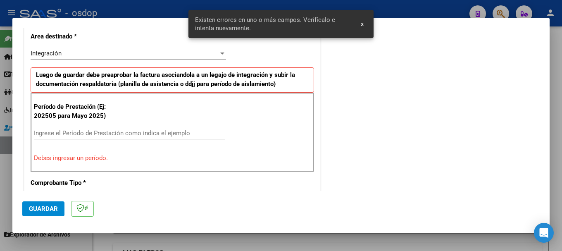
click at [72, 131] on input "Ingrese el Período de Prestación como indica el ejemplo" at bounding box center [129, 132] width 191 height 7
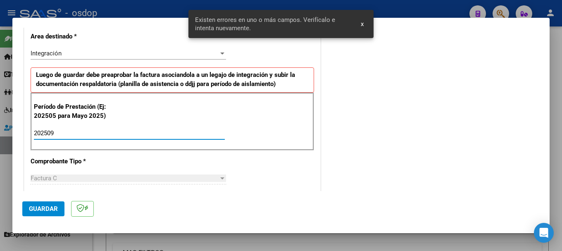
type input "202509"
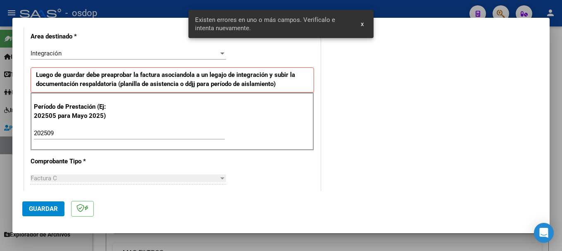
click at [201, 143] on div "202509 Ingrese el Período de Prestación como indica el ejemplo" at bounding box center [129, 137] width 191 height 20
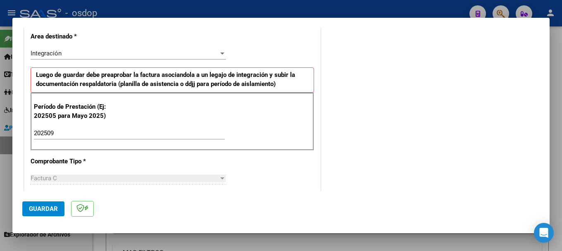
scroll to position [0, 0]
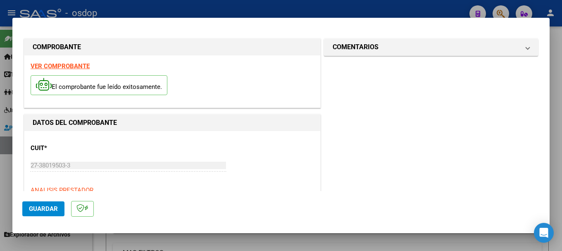
click at [64, 66] on strong "VER COMPROBANTE" at bounding box center [60, 65] width 59 height 7
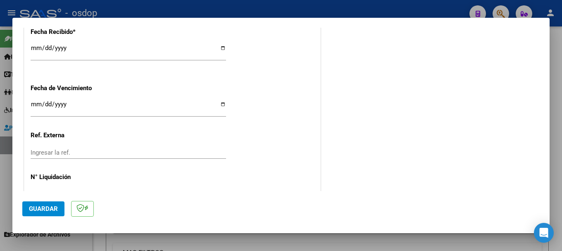
scroll to position [611, 0]
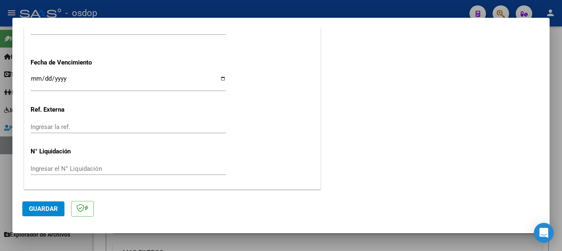
click at [47, 209] on span "Guardar" at bounding box center [43, 208] width 29 height 7
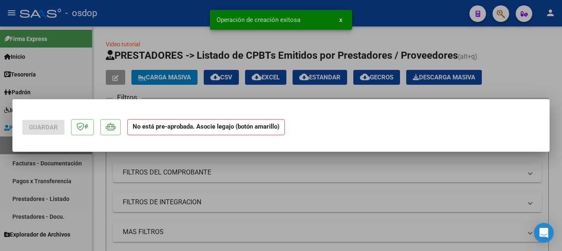
scroll to position [0, 0]
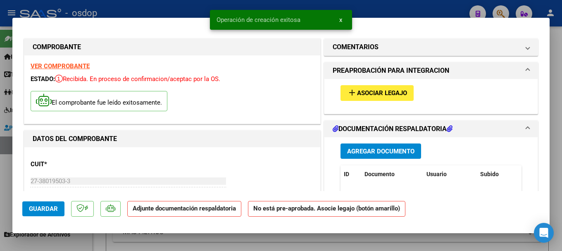
click at [354, 151] on span "Agregar Documento" at bounding box center [380, 151] width 67 height 7
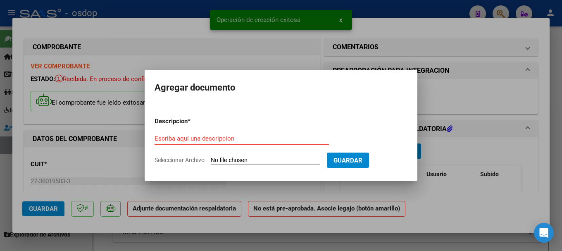
click at [263, 160] on input "Seleccionar Archivo" at bounding box center [266, 161] width 110 height 8
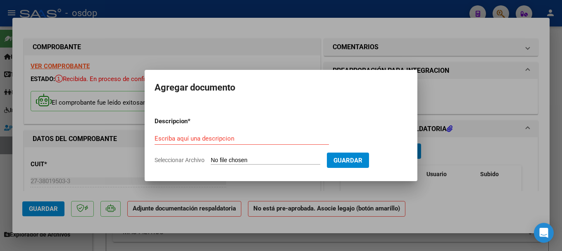
type input "C:\fakepath\Planilla Septiembre [PERSON_NAME].pdf"
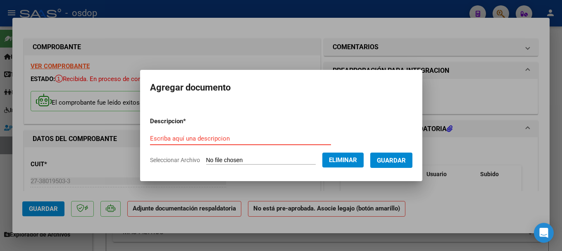
click at [182, 135] on input "Escriba aquí una descripcion" at bounding box center [240, 138] width 181 height 7
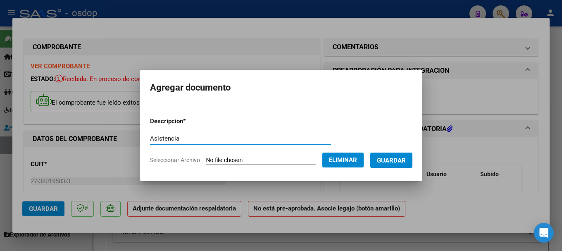
type input "Asistencia"
click at [354, 160] on span "Guardar" at bounding box center [391, 160] width 29 height 7
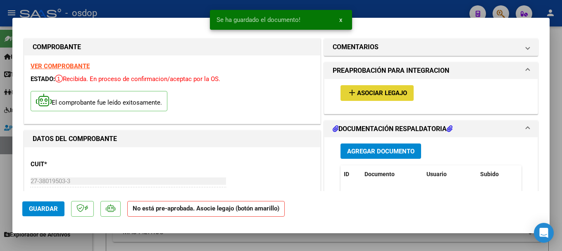
click at [354, 93] on span "Asociar Legajo" at bounding box center [382, 93] width 50 height 7
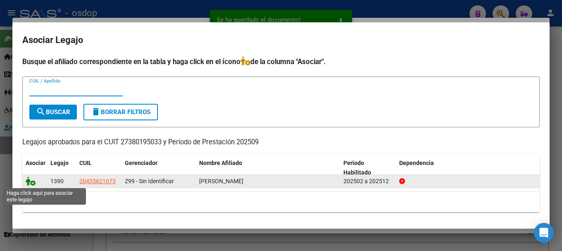
click at [28, 181] on icon at bounding box center [31, 181] width 10 height 9
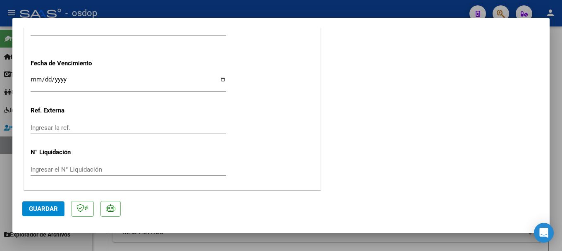
scroll to position [624, 0]
click at [50, 206] on span "Guardar" at bounding box center [43, 208] width 29 height 7
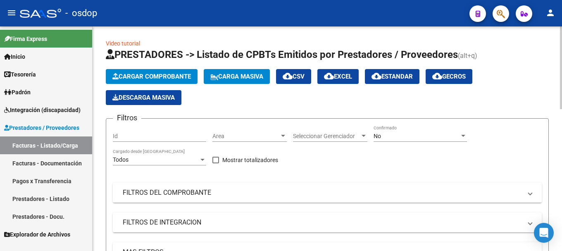
scroll to position [0, 0]
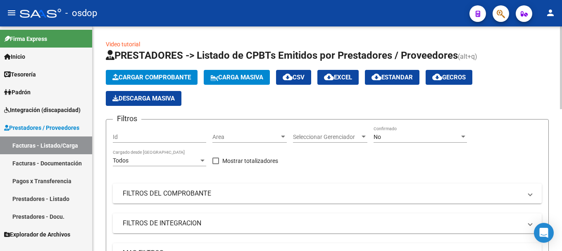
click at [160, 74] on span "Cargar Comprobante" at bounding box center [151, 77] width 79 height 7
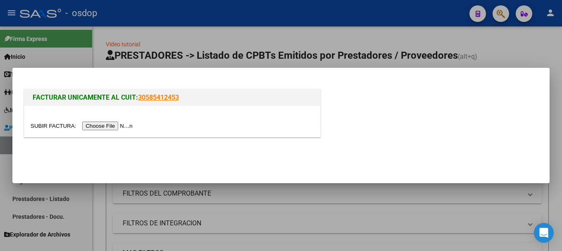
click at [100, 126] on input "file" at bounding box center [83, 126] width 105 height 9
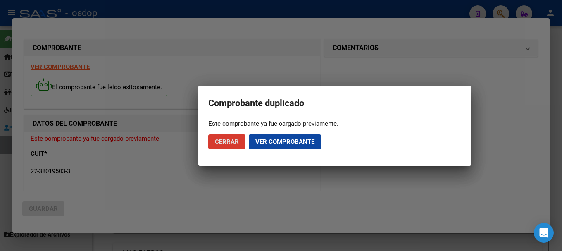
click at [232, 143] on span "Cerrar" at bounding box center [227, 141] width 24 height 7
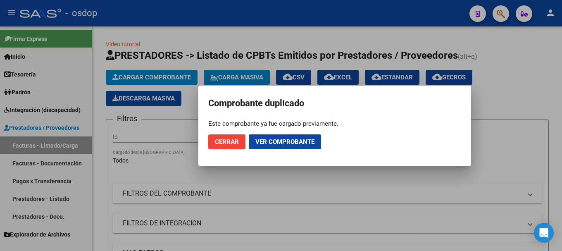
click at [227, 144] on span "Cerrar" at bounding box center [227, 141] width 24 height 7
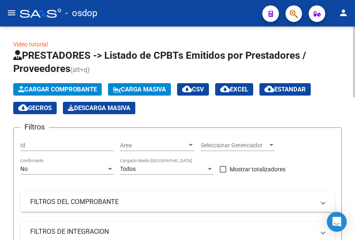
click at [60, 88] on span "Cargar Comprobante" at bounding box center [57, 89] width 79 height 7
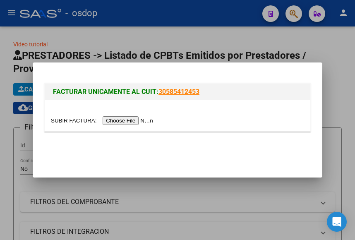
click at [138, 122] on input "file" at bounding box center [103, 120] width 105 height 9
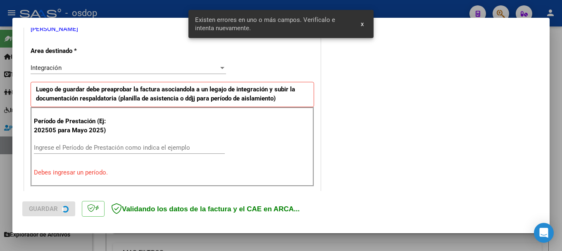
scroll to position [206, 0]
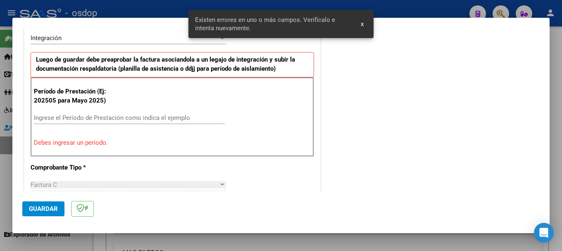
click at [58, 117] on input "Ingrese el Período de Prestación como indica el ejemplo" at bounding box center [129, 117] width 191 height 7
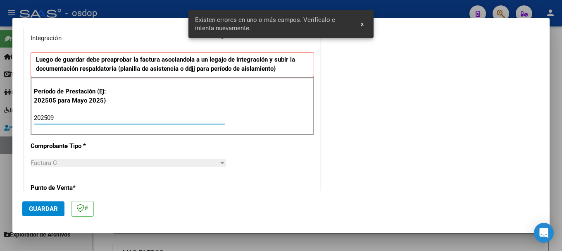
type input "202509"
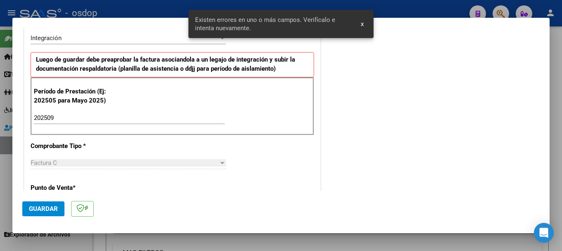
drag, startPoint x: 225, startPoint y: 156, endPoint x: 229, endPoint y: 141, distance: 16.0
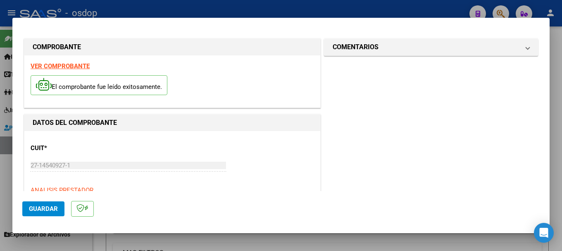
click at [61, 66] on strong "VER COMPROBANTE" at bounding box center [60, 65] width 59 height 7
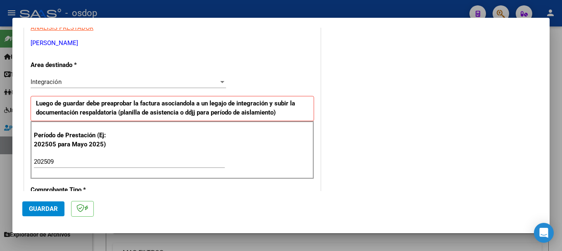
scroll to position [165, 0]
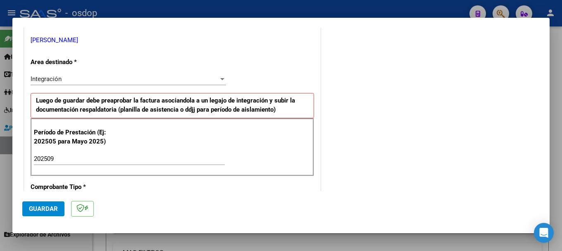
click at [43, 209] on span "Guardar" at bounding box center [43, 208] width 29 height 7
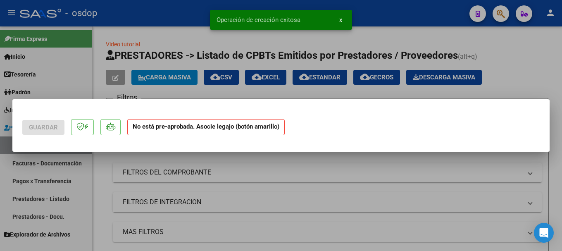
scroll to position [0, 0]
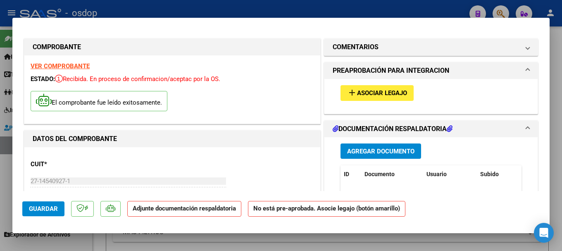
click at [354, 151] on span "Agregar Documento" at bounding box center [380, 151] width 67 height 7
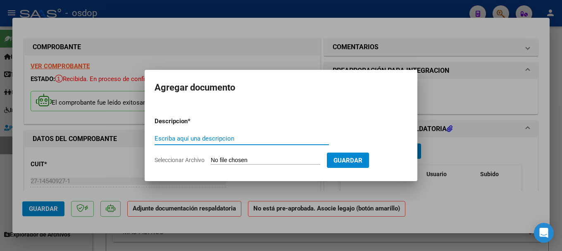
click at [269, 159] on input "Seleccionar Archivo" at bounding box center [266, 161] width 110 height 8
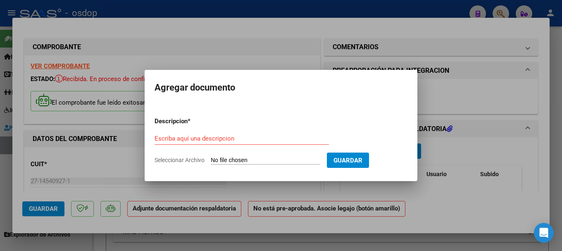
type input "C:\fakepath\[PERSON_NAME] Asistencia [DATE].pdf"
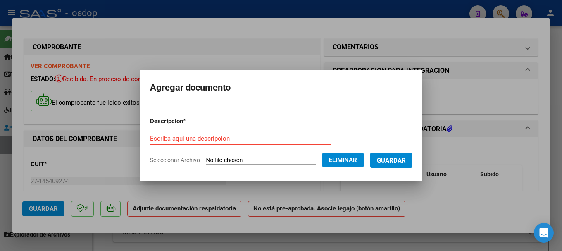
click at [200, 138] on input "Escriba aquí una descripcion" at bounding box center [240, 138] width 181 height 7
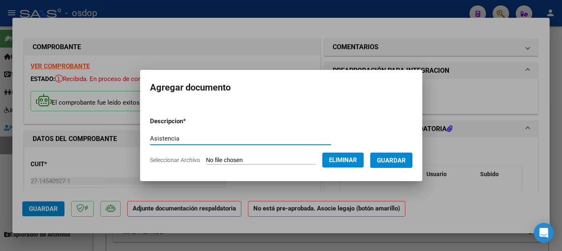
type input "Asistencia"
click at [354, 158] on span "Guardar" at bounding box center [391, 160] width 29 height 7
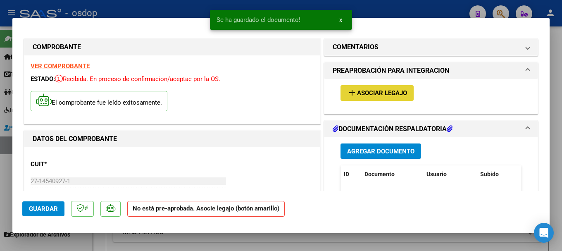
click at [354, 92] on span "Asociar Legajo" at bounding box center [382, 93] width 50 height 7
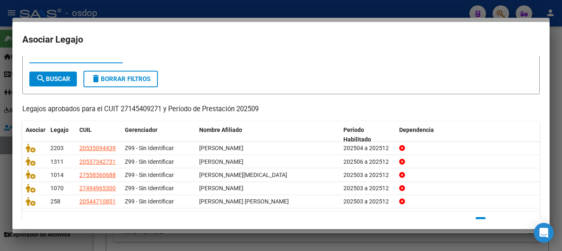
scroll to position [41, 0]
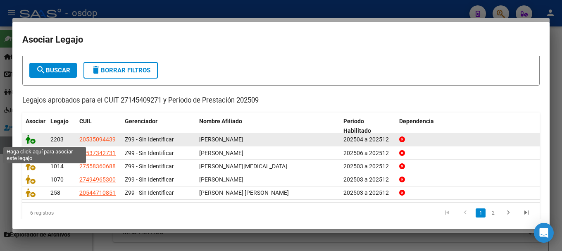
click at [28, 138] on icon at bounding box center [31, 139] width 10 height 9
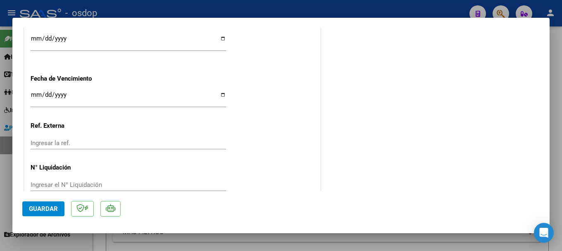
scroll to position [624, 0]
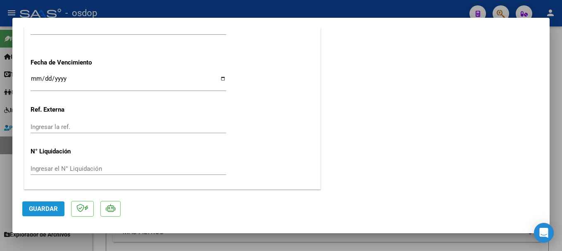
click at [44, 208] on span "Guardar" at bounding box center [43, 208] width 29 height 7
type input "$ 0,00"
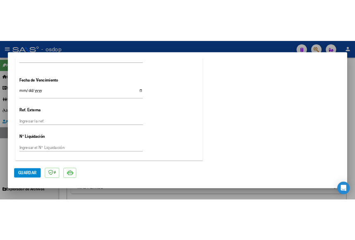
scroll to position [687, 0]
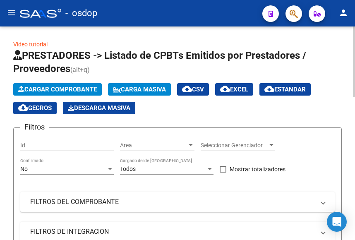
click at [43, 86] on span "Cargar Comprobante" at bounding box center [57, 89] width 79 height 7
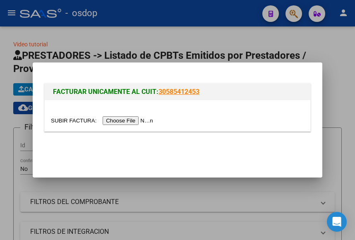
click at [120, 118] on input "file" at bounding box center [103, 120] width 105 height 9
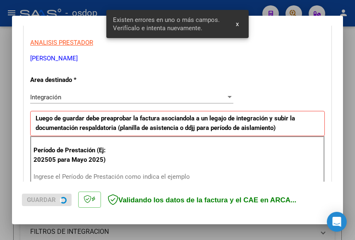
scroll to position [210, 0]
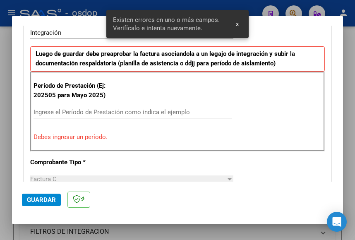
click at [53, 108] on div "Ingrese el Período de Prestación como indica el ejemplo" at bounding box center [132, 112] width 198 height 12
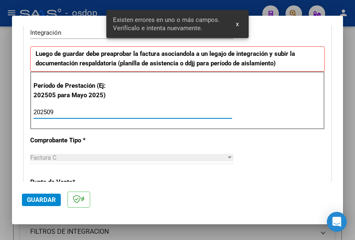
type input "202509"
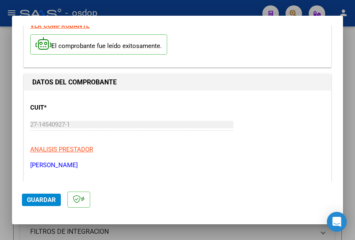
scroll to position [0, 0]
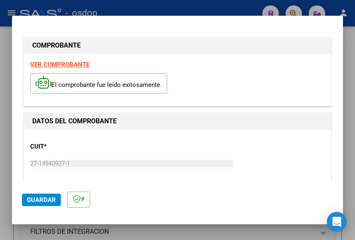
click at [63, 63] on strong "VER COMPROBANTE" at bounding box center [59, 64] width 59 height 7
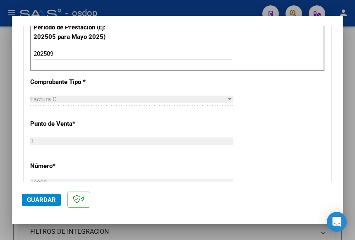
scroll to position [331, 0]
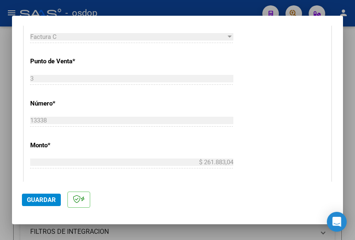
click at [39, 200] on span "Guardar" at bounding box center [41, 199] width 29 height 7
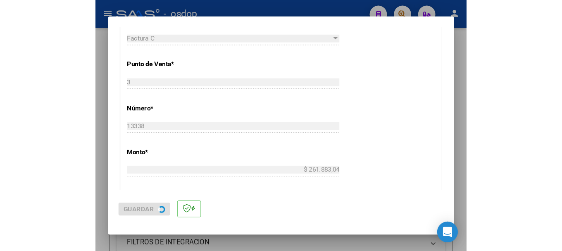
scroll to position [0, 0]
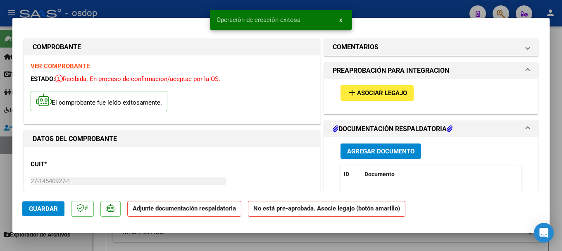
click at [354, 152] on span "Agregar Documento" at bounding box center [380, 151] width 67 height 7
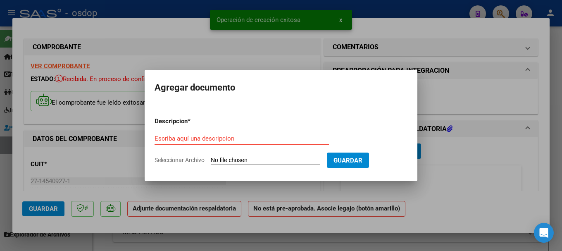
click at [222, 158] on input "Seleccionar Archivo" at bounding box center [266, 161] width 110 height 8
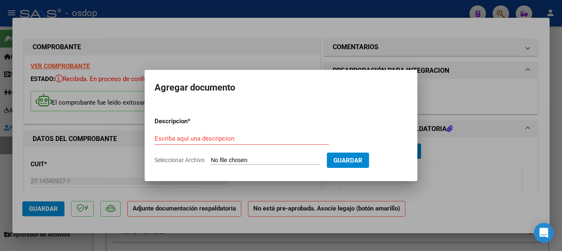
type input "C:\fakepath\[PERSON_NAME] Asistencia [DATE].pdf"
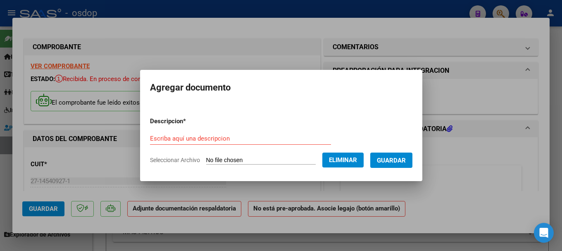
click at [168, 138] on input "Escriba aquí una descripcion" at bounding box center [240, 138] width 181 height 7
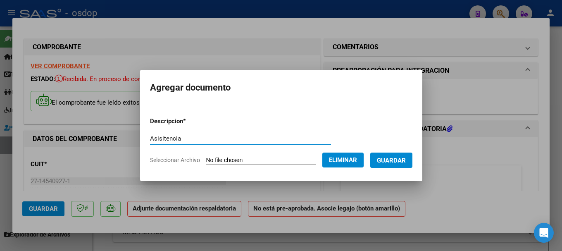
click at [155, 139] on input "Asisitencia" at bounding box center [240, 138] width 181 height 7
drag, startPoint x: 203, startPoint y: 136, endPoint x: 280, endPoint y: 136, distance: 77.3
click at [203, 136] on input "Asistencia" at bounding box center [240, 138] width 181 height 7
type input "Asistencia"
click at [354, 160] on span "Guardar" at bounding box center [391, 160] width 29 height 7
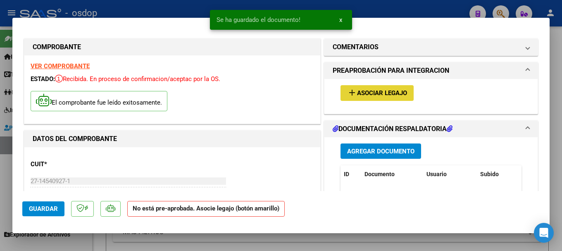
click at [354, 92] on span "Asociar Legajo" at bounding box center [382, 93] width 50 height 7
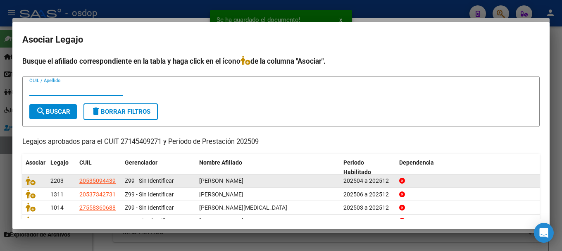
scroll to position [41, 0]
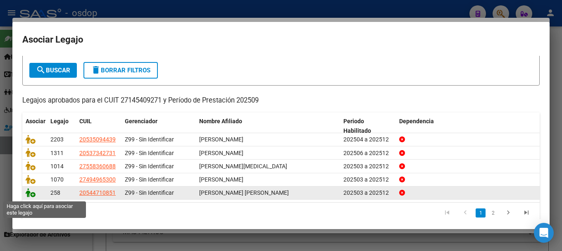
click at [28, 194] on icon at bounding box center [31, 192] width 10 height 9
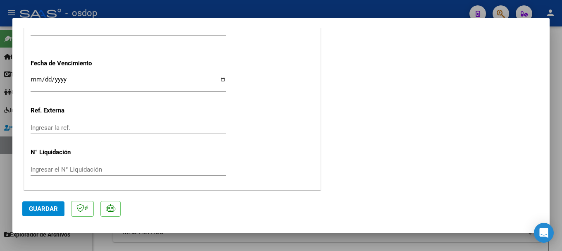
scroll to position [624, 0]
click at [45, 208] on span "Guardar" at bounding box center [43, 208] width 29 height 7
type input "$ 0,00"
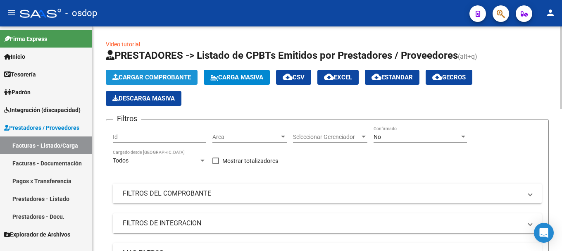
click at [157, 77] on span "Cargar Comprobante" at bounding box center [151, 77] width 79 height 7
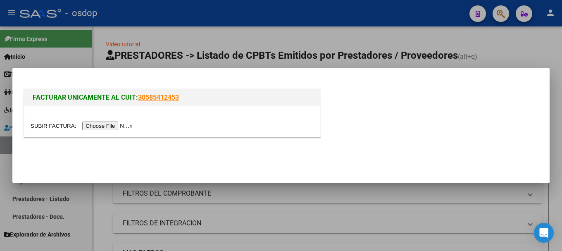
click at [117, 125] on input "file" at bounding box center [83, 126] width 105 height 9
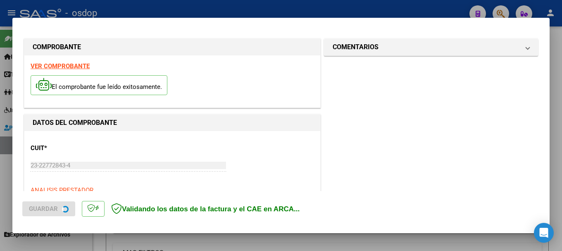
click at [51, 65] on strong "VER COMPROBANTE" at bounding box center [60, 65] width 59 height 7
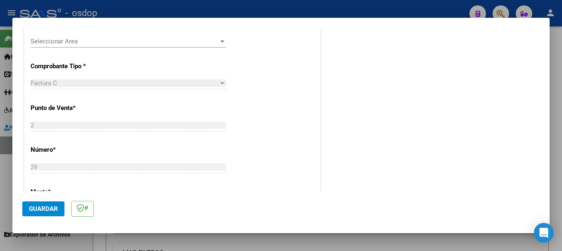
scroll to position [156, 0]
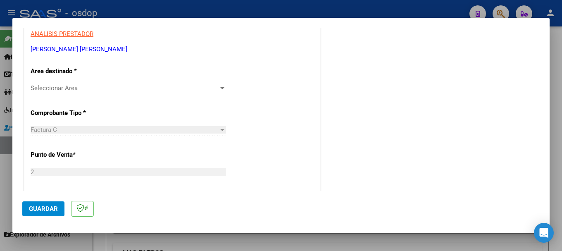
click at [97, 85] on span "Seleccionar Area" at bounding box center [125, 87] width 188 height 7
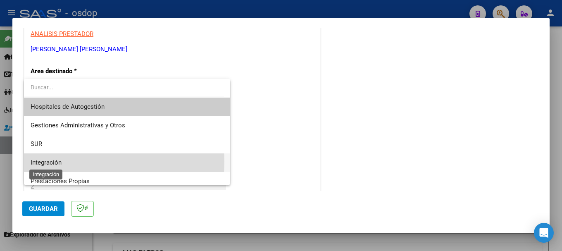
click at [52, 161] on span "Integración" at bounding box center [46, 162] width 31 height 7
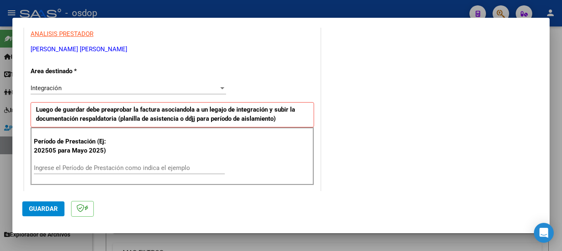
click at [90, 162] on div "Ingrese el Período de Prestación como indica el ejemplo" at bounding box center [129, 168] width 191 height 12
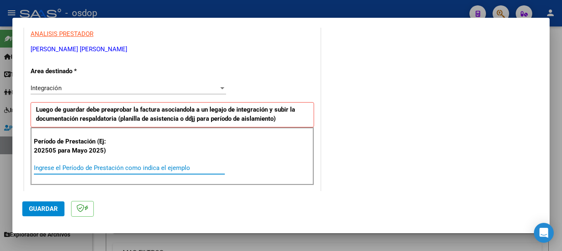
click at [96, 168] on input "Ingrese el Período de Prestación como indica el ejemplo" at bounding box center [129, 167] width 191 height 7
type input "202509"
click at [157, 174] on div "202509 Ingrese el Período de Prestación como indica el ejemplo" at bounding box center [129, 172] width 191 height 20
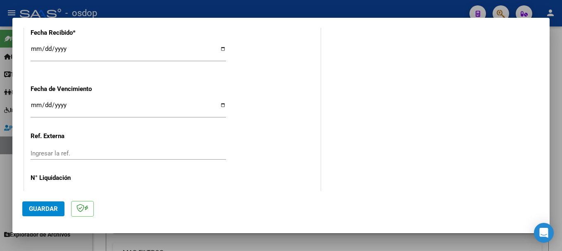
scroll to position [611, 0]
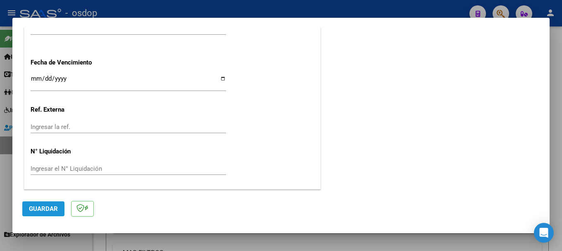
click at [41, 208] on span "Guardar" at bounding box center [43, 208] width 29 height 7
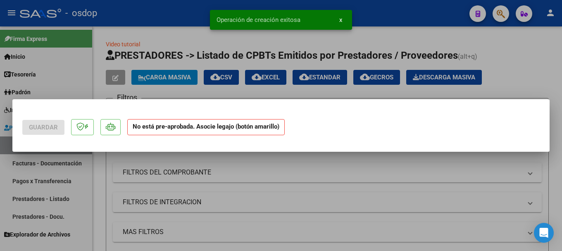
scroll to position [0, 0]
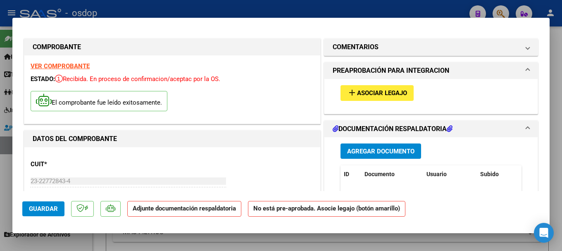
click at [354, 150] on span "Agregar Documento" at bounding box center [380, 151] width 67 height 7
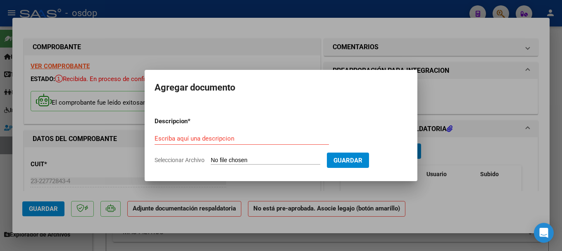
click at [233, 158] on input "Seleccionar Archivo" at bounding box center [266, 161] width 110 height 8
type input "C:\fakepath\PDF Scanner [DATE] 11.57.19.pdf"
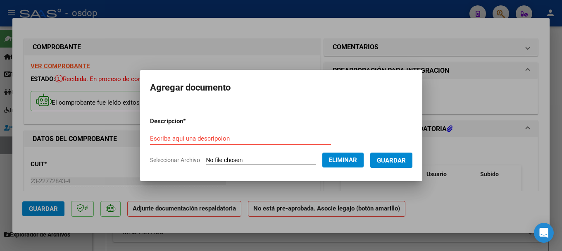
click at [204, 139] on input "Escriba aquí una descripcion" at bounding box center [240, 138] width 181 height 7
type input ">"
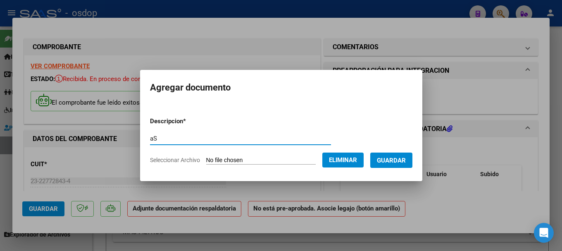
type input "a"
type input "Asistencia"
click at [354, 164] on span "Guardar" at bounding box center [391, 160] width 29 height 7
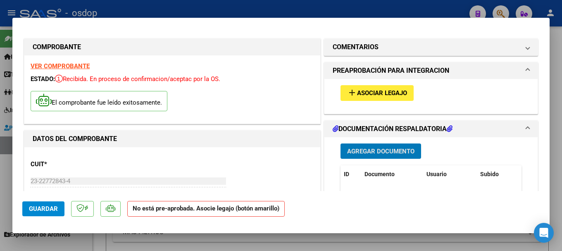
click at [354, 94] on span "Asociar Legajo" at bounding box center [382, 93] width 50 height 7
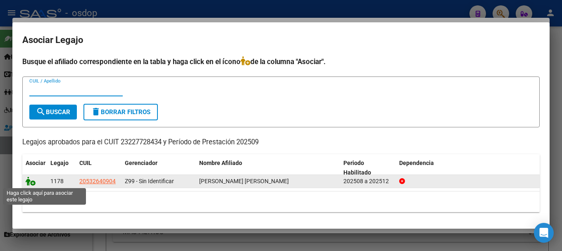
click at [26, 180] on icon at bounding box center [31, 181] width 10 height 9
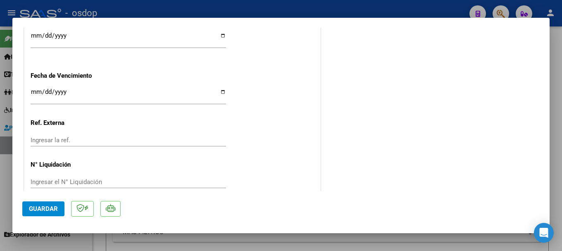
scroll to position [624, 0]
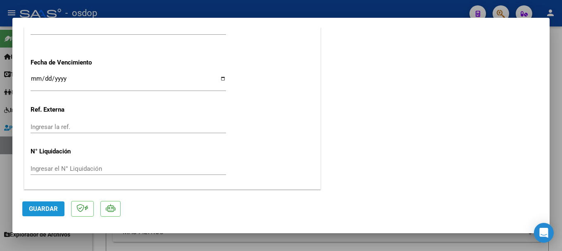
click at [44, 205] on span "Guardar" at bounding box center [43, 208] width 29 height 7
type input "$ 0,00"
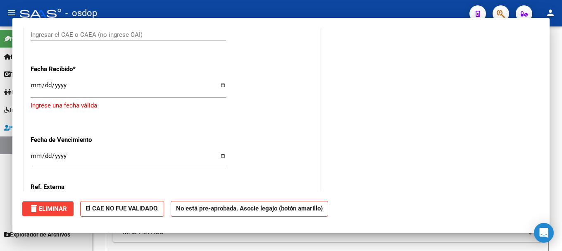
scroll to position [687, 0]
